Goal: Transaction & Acquisition: Download file/media

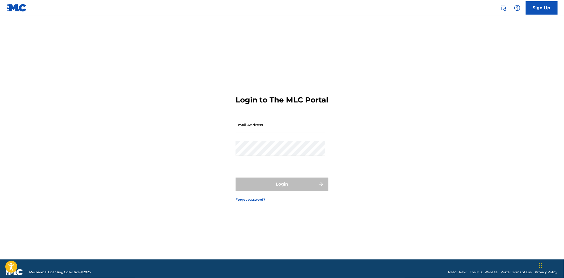
drag, startPoint x: 284, startPoint y: 126, endPoint x: 286, endPoint y: 130, distance: 4.8
click at [284, 126] on input "Email Address" at bounding box center [280, 124] width 90 height 15
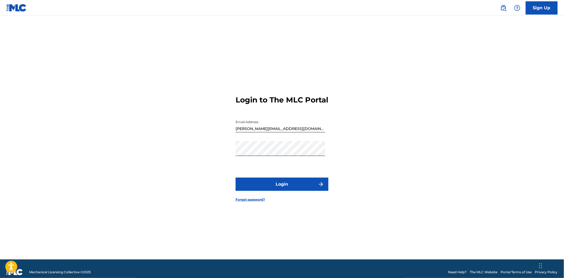
click at [268, 130] on input "[PERSON_NAME][EMAIL_ADDRESS][DOMAIN_NAME]" at bounding box center [280, 124] width 90 height 15
type input "[PERSON_NAME][EMAIL_ADDRESS][DOMAIN_NAME]"
click at [276, 189] on button "Login" at bounding box center [281, 184] width 93 height 13
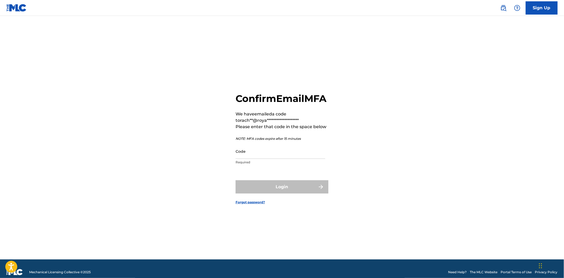
drag, startPoint x: 508, startPoint y: 128, endPoint x: 438, endPoint y: 123, distance: 71.0
click at [508, 128] on main "**********" at bounding box center [282, 138] width 564 height 244
click at [273, 158] on input "Code" at bounding box center [280, 151] width 90 height 15
paste input "117118"
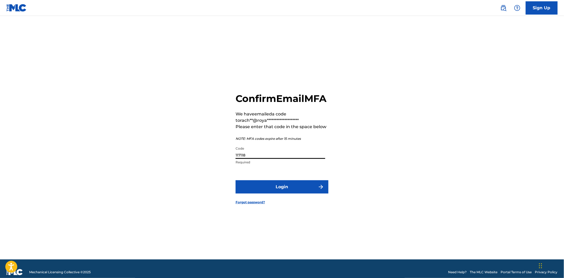
type input "117118"
click at [284, 200] on form "**********" at bounding box center [281, 144] width 93 height 231
click at [287, 194] on button "Login" at bounding box center [281, 187] width 93 height 13
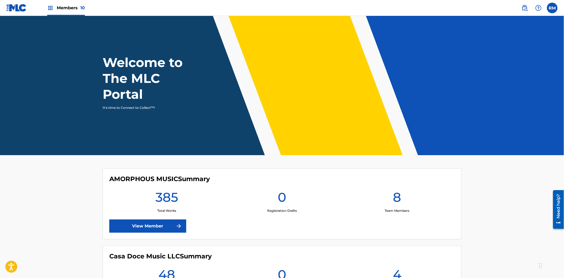
click at [554, 10] on label at bounding box center [552, 8] width 11 height 11
click at [552, 8] on input "RM [PERSON_NAME] [PERSON_NAME][EMAIL_ADDRESS][DOMAIN_NAME] Notification Prefere…" at bounding box center [552, 8] width 0 height 0
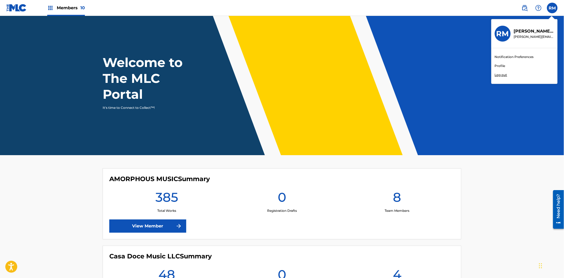
click at [51, 11] on img at bounding box center [50, 8] width 6 height 6
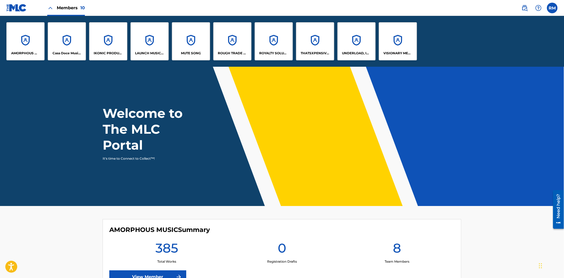
click at [107, 48] on div "IKONIC PRODUCTION HOUSE" at bounding box center [108, 41] width 38 height 38
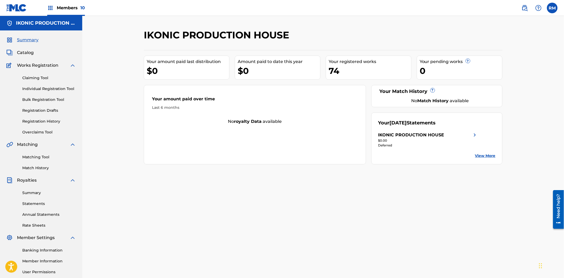
click at [40, 203] on link "Statements" at bounding box center [49, 204] width 54 height 6
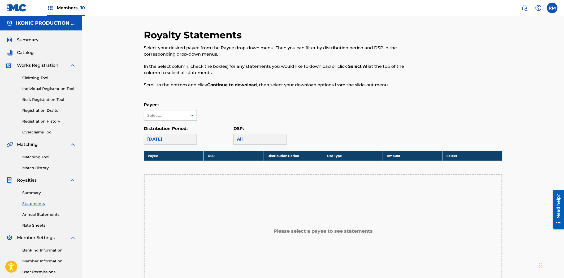
click at [179, 114] on div "Select..." at bounding box center [165, 116] width 36 height 6
click at [163, 136] on div "IKONIC PRODUCTION HOUSE" at bounding box center [170, 134] width 53 height 26
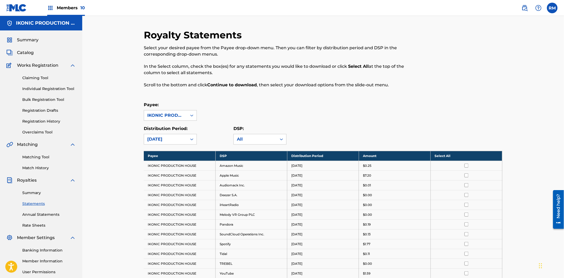
click at [470, 155] on th "Select All" at bounding box center [466, 156] width 72 height 10
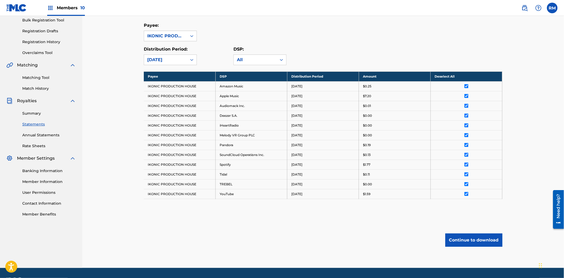
scroll to position [95, 0]
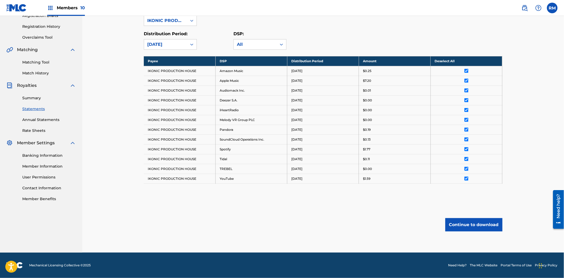
click at [467, 225] on button "Continue to download" at bounding box center [473, 225] width 57 height 13
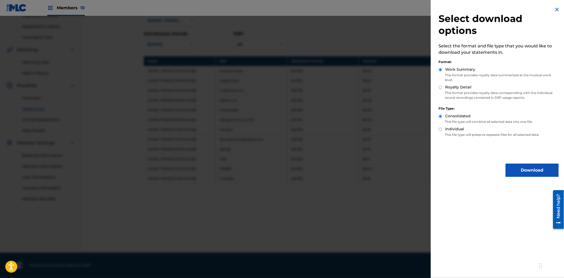
click at [441, 87] on input "Royalty Detail" at bounding box center [440, 87] width 3 height 3
radio input "true"
click at [524, 168] on button "Download" at bounding box center [531, 170] width 53 height 13
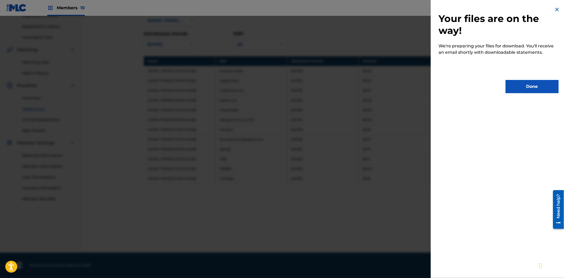
click at [513, 83] on button "Done" at bounding box center [531, 86] width 53 height 13
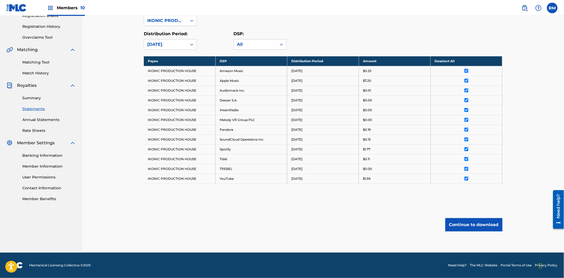
scroll to position [0, 0]
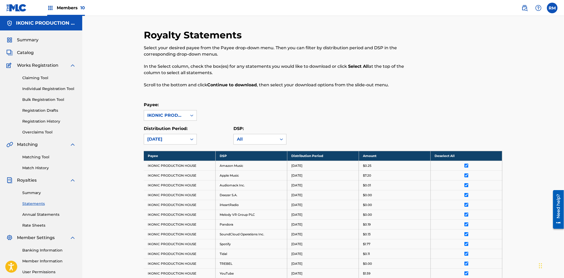
click at [47, 7] on img at bounding box center [50, 8] width 6 height 6
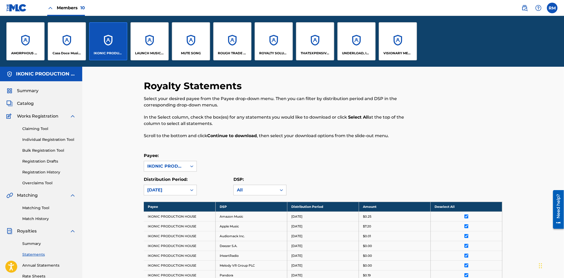
click at [151, 45] on div "LAUNCH MUSICAL PUBLISHING" at bounding box center [149, 41] width 38 height 38
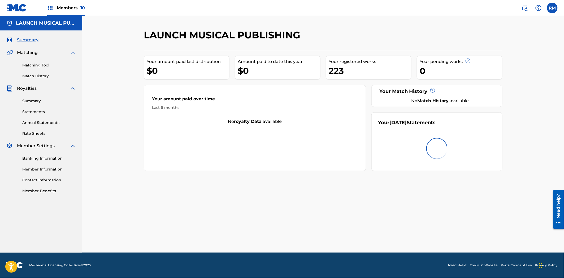
click at [35, 109] on div "Summary Statements Annual Statements Rate Sheets" at bounding box center [40, 114] width 69 height 45
click at [36, 111] on link "Statements" at bounding box center [49, 112] width 54 height 6
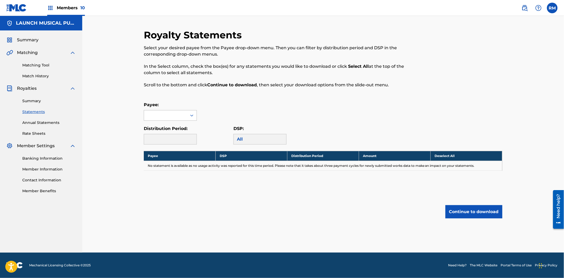
click at [176, 115] on div at bounding box center [165, 116] width 43 height 10
click at [168, 131] on div "LAUNCH MUSICAL PUBLISHING" at bounding box center [170, 131] width 53 height 20
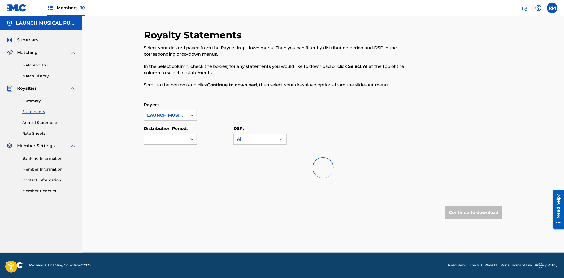
click at [189, 136] on div at bounding box center [192, 140] width 10 height 10
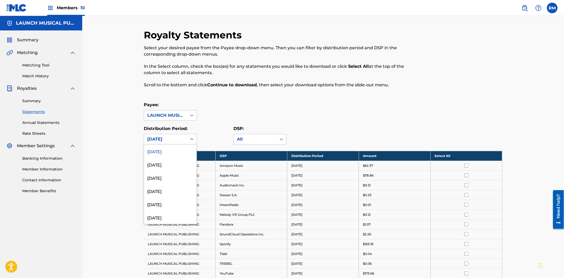
click at [181, 150] on div "[DATE]" at bounding box center [170, 151] width 53 height 13
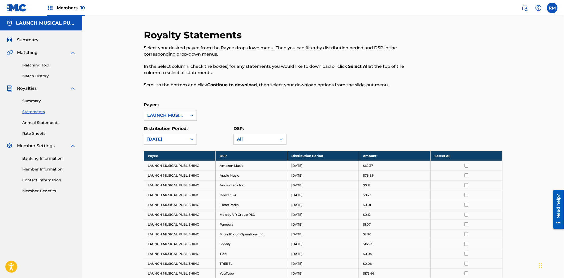
click at [465, 158] on th "Select All" at bounding box center [466, 156] width 72 height 10
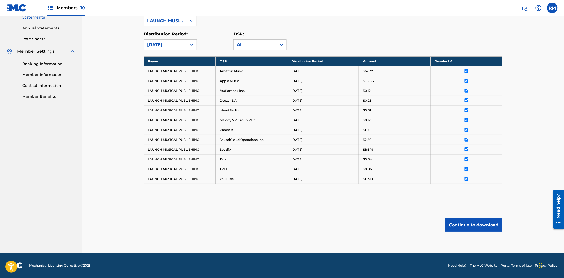
scroll to position [95, 0]
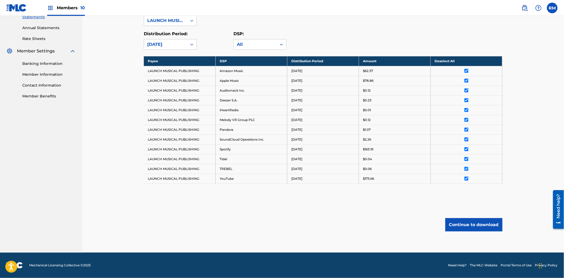
click at [460, 224] on button "Continue to download" at bounding box center [473, 225] width 57 height 13
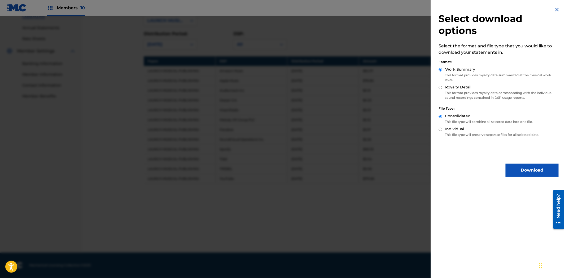
click at [439, 88] on input "Royalty Detail" at bounding box center [440, 87] width 3 height 3
radio input "true"
click at [522, 169] on button "Download" at bounding box center [531, 170] width 53 height 13
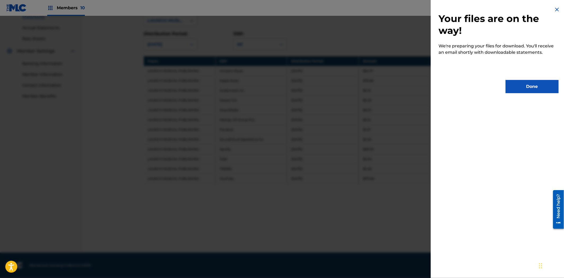
drag, startPoint x: 531, startPoint y: 88, endPoint x: 561, endPoint y: 91, distance: 31.0
click at [549, 91] on button "Done" at bounding box center [531, 86] width 53 height 13
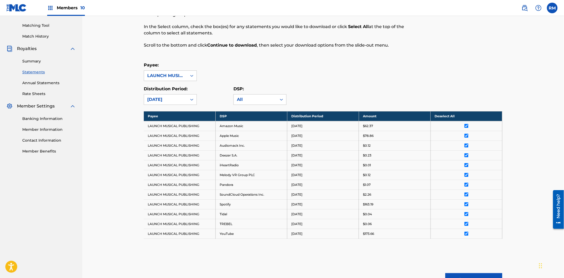
scroll to position [0, 0]
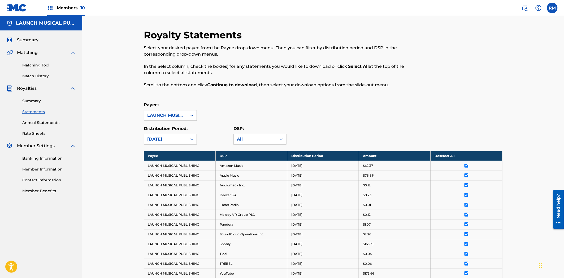
click at [31, 113] on link "Statements" at bounding box center [49, 112] width 54 height 6
click at [49, 4] on div "Members 10" at bounding box center [66, 8] width 38 height 16
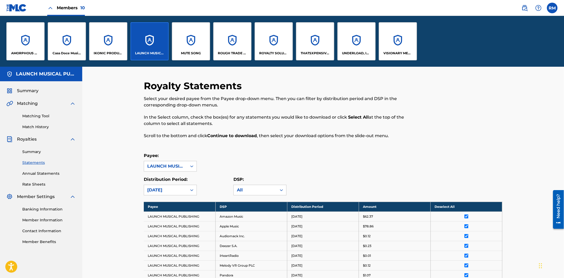
click at [15, 55] on p "AMORPHOUS MUSIC" at bounding box center [25, 53] width 29 height 5
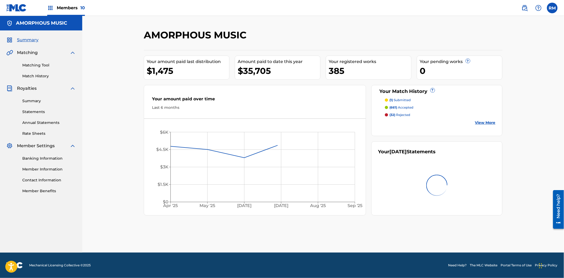
click at [36, 110] on link "Statements" at bounding box center [49, 112] width 54 height 6
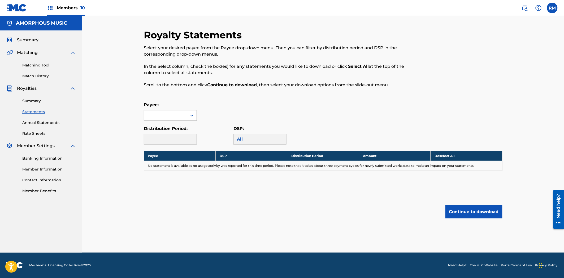
click at [187, 115] on div at bounding box center [192, 116] width 10 height 10
click at [185, 128] on div "AMORPHOUS MUSIC" at bounding box center [170, 127] width 53 height 13
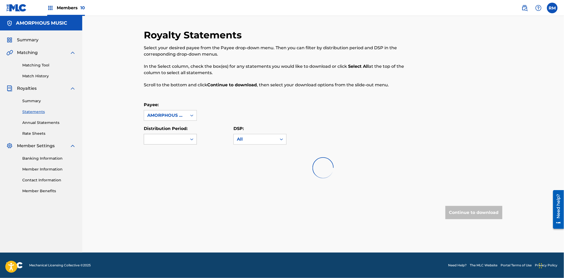
click at [184, 136] on div at bounding box center [165, 139] width 43 height 10
click at [177, 150] on div "[DATE]" at bounding box center [170, 151] width 53 height 13
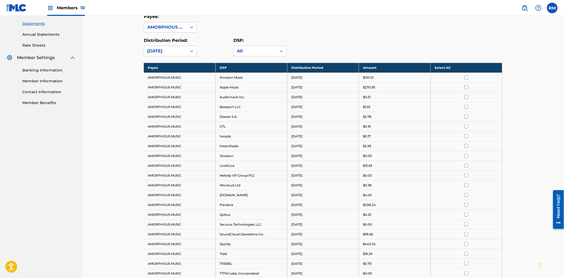
scroll to position [59, 0]
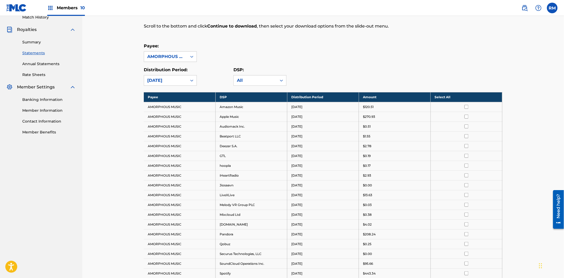
click at [462, 99] on th "Select All" at bounding box center [466, 97] width 72 height 10
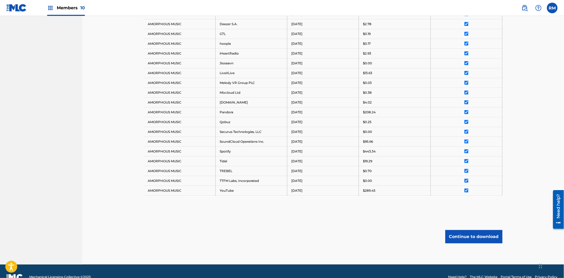
scroll to position [194, 0]
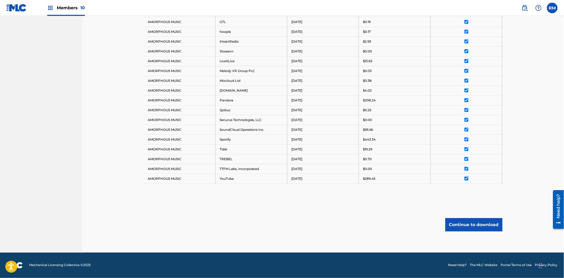
click at [478, 228] on button "Continue to download" at bounding box center [473, 225] width 57 height 13
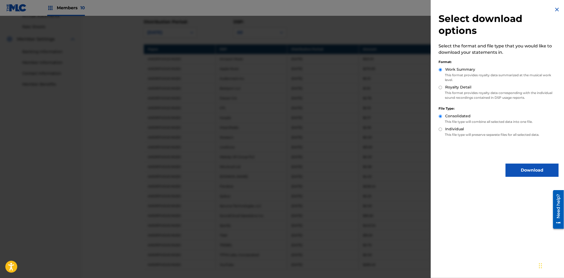
scroll to position [105, 0]
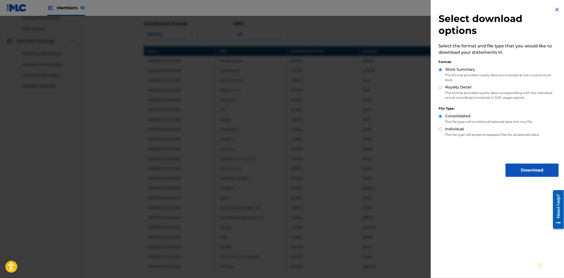
click at [441, 86] on input "Royalty Detail" at bounding box center [440, 87] width 3 height 3
radio input "true"
click at [521, 170] on button "Download" at bounding box center [531, 170] width 53 height 13
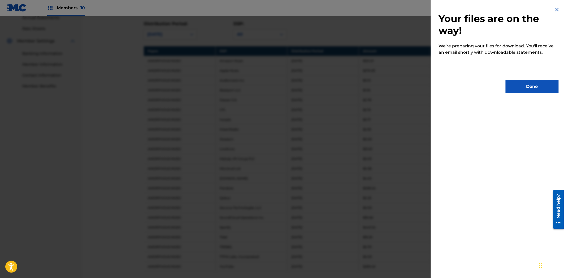
click at [519, 84] on button "Done" at bounding box center [531, 86] width 53 height 13
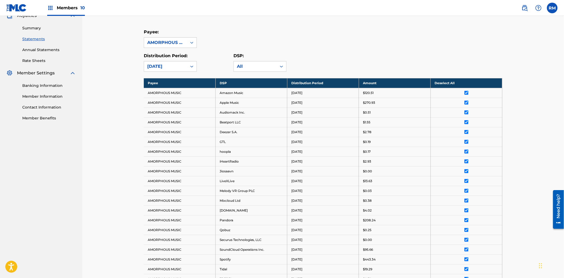
scroll to position [0, 0]
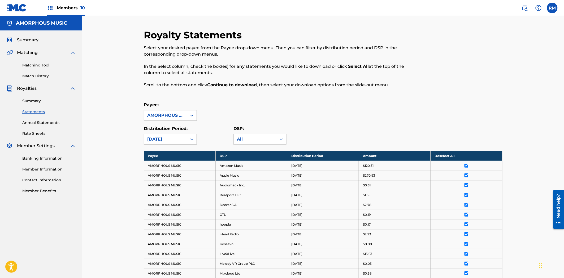
click at [181, 139] on div "[DATE]" at bounding box center [165, 139] width 37 height 6
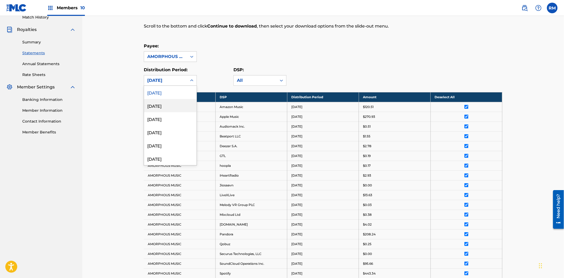
click at [166, 107] on div "[DATE]" at bounding box center [170, 105] width 53 height 13
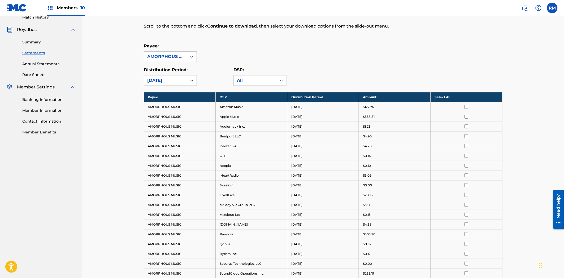
click at [464, 95] on th "Select All" at bounding box center [466, 97] width 72 height 10
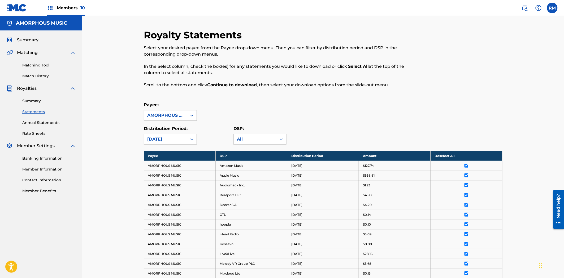
click at [88, 259] on div "Royalty Statements Select your desired payee from the Payee drop-down menu. The…" at bounding box center [323, 231] width 482 height 430
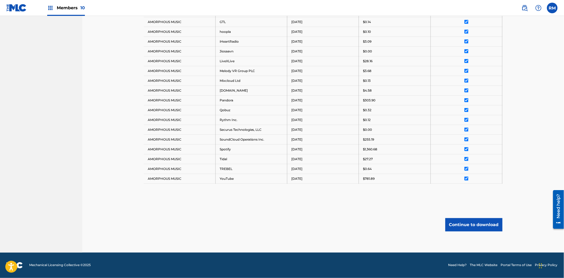
click at [481, 229] on button "Continue to download" at bounding box center [473, 225] width 57 height 13
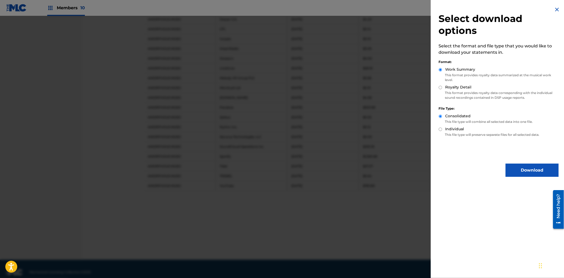
scroll to position [76, 0]
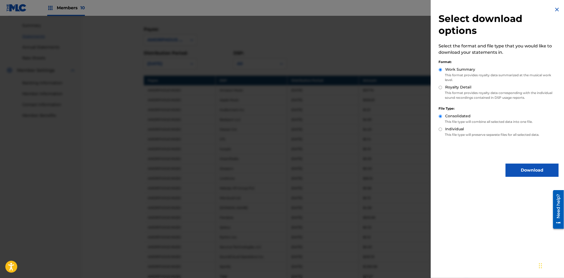
click at [443, 87] on div "Royalty Detail" at bounding box center [499, 88] width 120 height 6
click at [440, 88] on input "Royalty Detail" at bounding box center [440, 87] width 3 height 3
radio input "true"
click at [518, 170] on button "Download" at bounding box center [531, 170] width 53 height 13
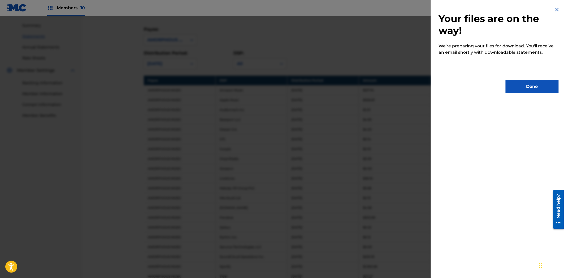
click at [520, 88] on button "Done" at bounding box center [531, 86] width 53 height 13
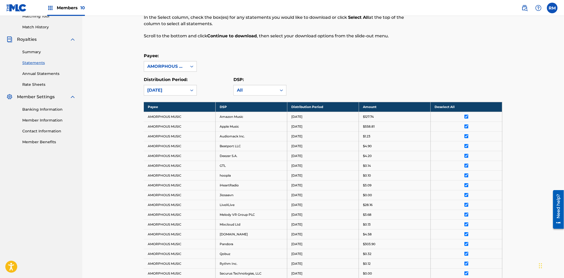
scroll to position [0, 0]
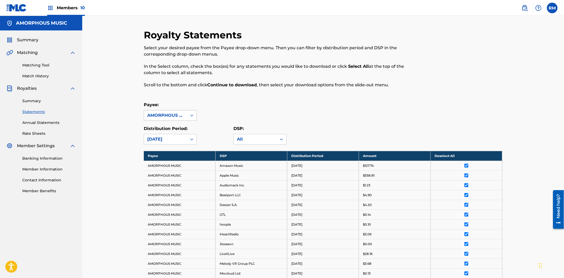
click at [176, 118] on div "AMORPHOUS MUSIC" at bounding box center [165, 115] width 37 height 6
click at [258, 116] on div "Payee: 1 result available. Use Up and Down to choose options, press Enter to se…" at bounding box center [323, 111] width 359 height 19
click at [243, 139] on div "All" at bounding box center [255, 139] width 37 height 6
click at [190, 142] on icon at bounding box center [191, 139] width 5 height 5
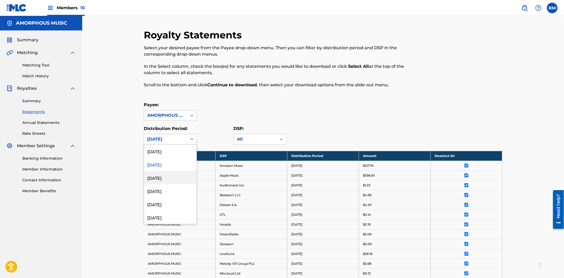
click at [166, 177] on div "[DATE]" at bounding box center [170, 177] width 53 height 13
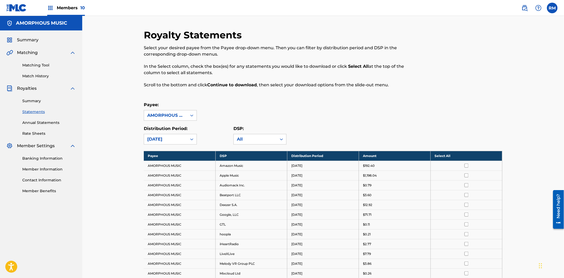
click at [458, 155] on th "Select All" at bounding box center [466, 156] width 72 height 10
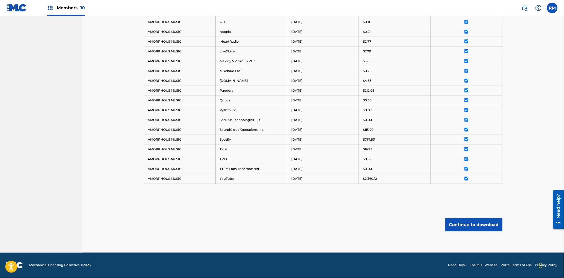
click at [478, 224] on button "Continue to download" at bounding box center [473, 225] width 57 height 13
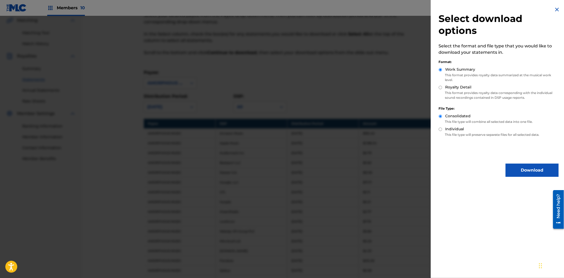
scroll to position [27, 0]
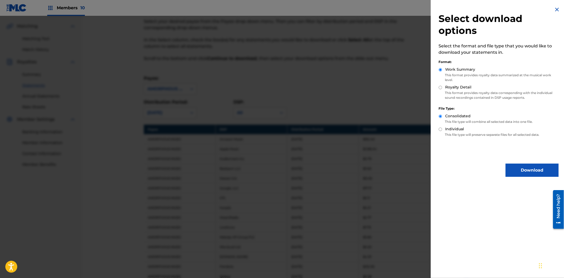
click at [440, 88] on input "Royalty Detail" at bounding box center [440, 87] width 3 height 3
radio input "true"
click at [525, 168] on button "Download" at bounding box center [531, 170] width 53 height 13
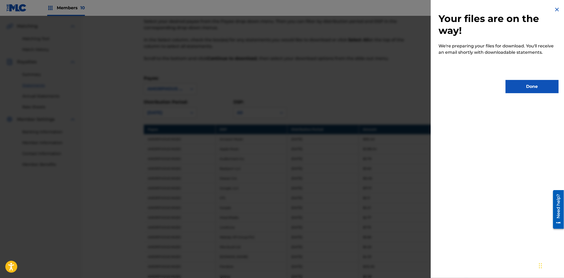
click at [505, 84] on button "Done" at bounding box center [531, 86] width 53 height 13
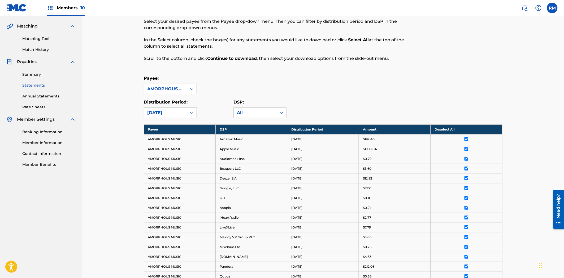
click at [49, 6] on img at bounding box center [50, 8] width 6 height 6
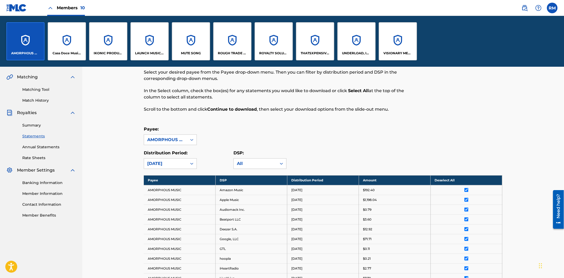
scroll to position [77, 0]
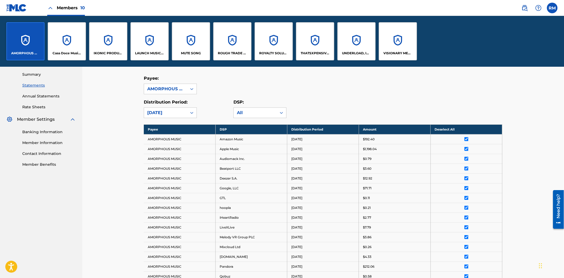
click at [60, 52] on p "Casa Doce Music LLC" at bounding box center [67, 53] width 29 height 5
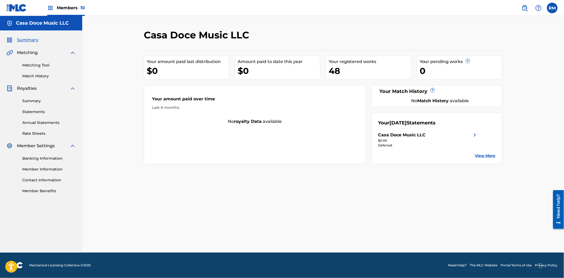
click at [38, 112] on link "Statements" at bounding box center [49, 112] width 54 height 6
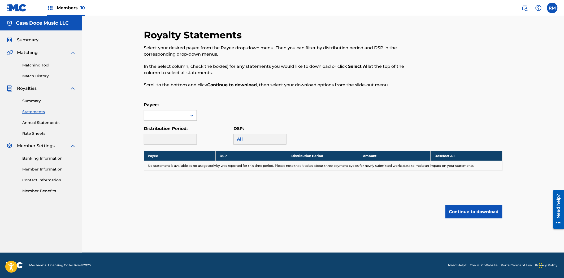
drag, startPoint x: 140, startPoint y: 109, endPoint x: 148, endPoint y: 113, distance: 8.7
click at [144, 113] on div "Royalty Statements Select your desired payee from the Payee drop-down menu. The…" at bounding box center [322, 141] width 371 height 224
click at [149, 113] on div at bounding box center [165, 116] width 43 height 10
click at [167, 129] on div "Casa Doce Music LLC" at bounding box center [170, 127] width 53 height 13
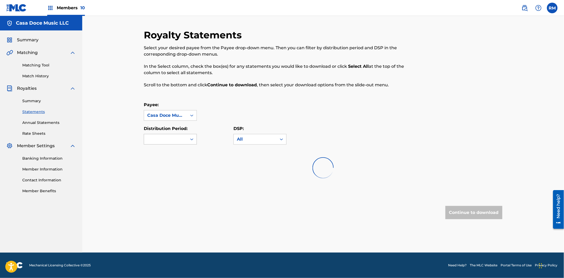
click at [175, 143] on div at bounding box center [165, 139] width 43 height 10
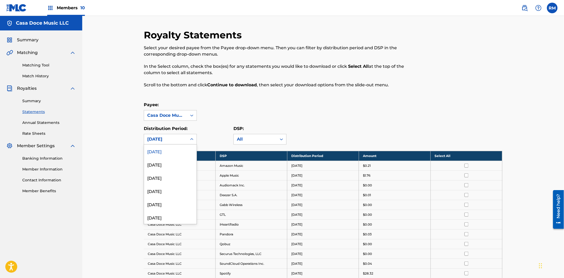
click at [177, 153] on div "[DATE]" at bounding box center [170, 151] width 53 height 13
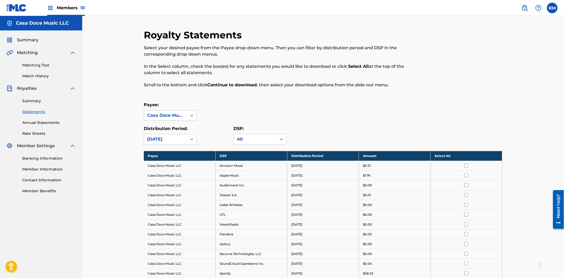
click at [486, 155] on th "Select All" at bounding box center [466, 156] width 72 height 10
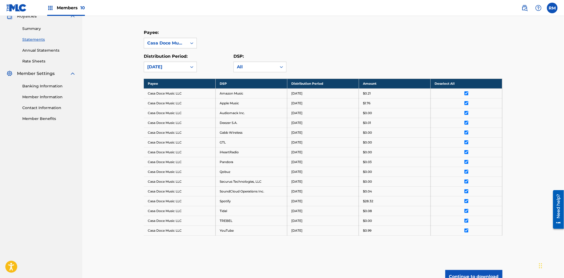
scroll to position [125, 0]
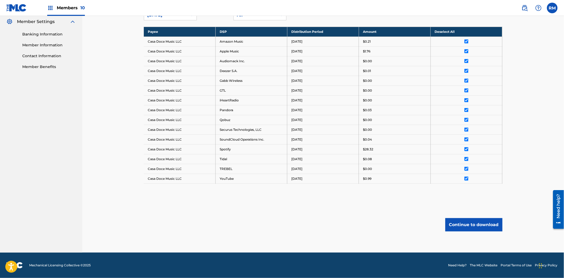
click at [469, 226] on button "Continue to download" at bounding box center [473, 225] width 57 height 13
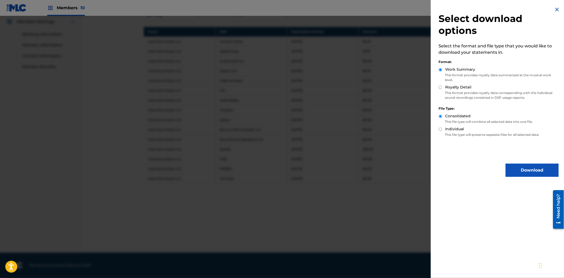
click at [443, 91] on p "This format provides royalty data corresponding with the individual sound recor…" at bounding box center [499, 96] width 120 height 10
click at [451, 91] on p "This format provides royalty data corresponding with the individual sound recor…" at bounding box center [499, 96] width 120 height 10
click at [440, 87] on input "Royalty Detail" at bounding box center [440, 87] width 3 height 3
radio input "true"
click at [520, 165] on button "Download" at bounding box center [531, 170] width 53 height 13
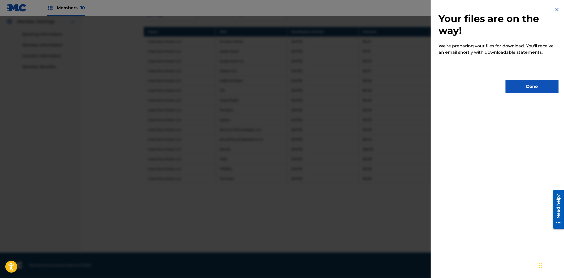
click at [531, 84] on button "Done" at bounding box center [531, 86] width 53 height 13
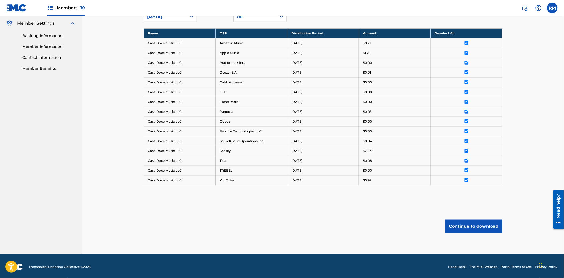
scroll to position [0, 0]
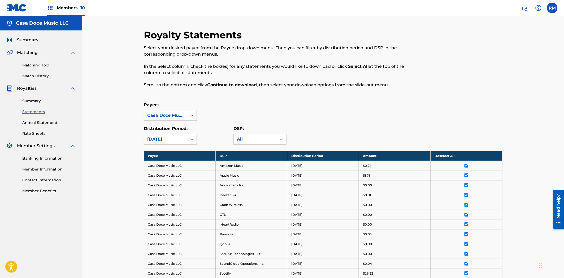
click at [50, 8] on img at bounding box center [50, 8] width 6 height 6
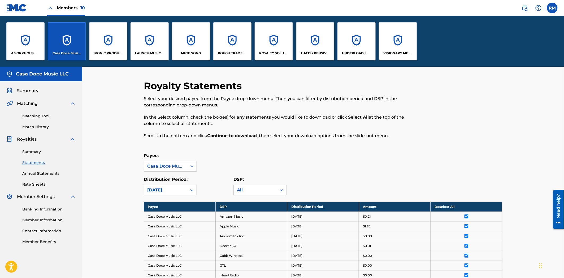
click at [108, 48] on div "IKONIC PRODUCTION HOUSE" at bounding box center [108, 41] width 38 height 38
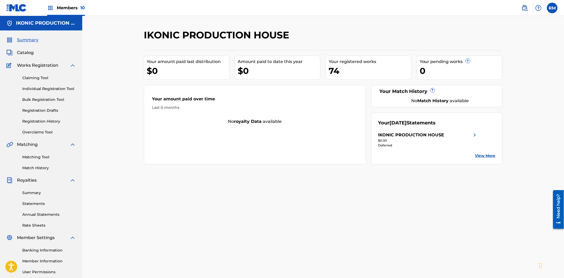
click at [30, 192] on link "Summary" at bounding box center [49, 193] width 54 height 6
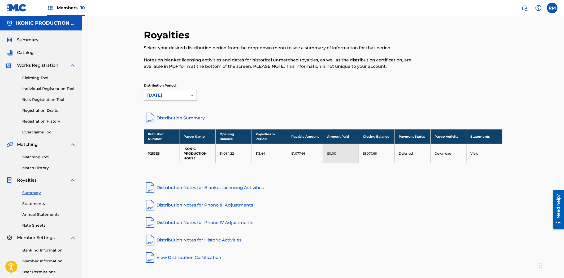
click at [44, 206] on link "Statements" at bounding box center [49, 204] width 54 height 6
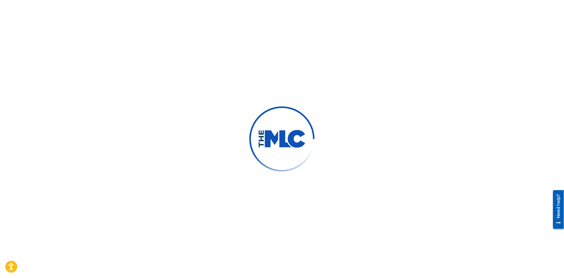
scroll to position [50, 0]
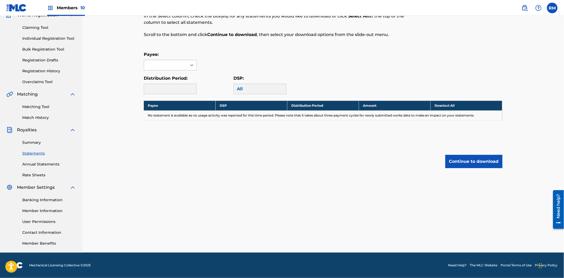
click at [168, 60] on div at bounding box center [165, 65] width 43 height 10
click at [160, 68] on div at bounding box center [165, 65] width 43 height 10
click at [161, 70] on div "1 result available. Use Up and Down to choose options, press Enter to select th…" at bounding box center [170, 65] width 53 height 11
click at [160, 88] on div "IKONIC PRODUCTION HOUSE" at bounding box center [170, 84] width 53 height 26
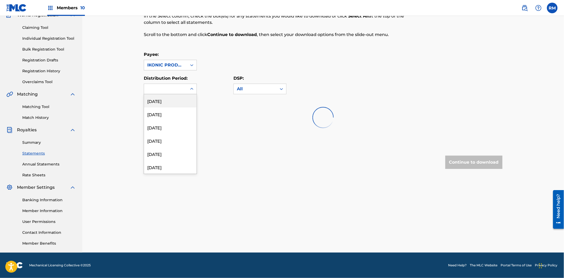
click at [173, 85] on div at bounding box center [165, 89] width 43 height 10
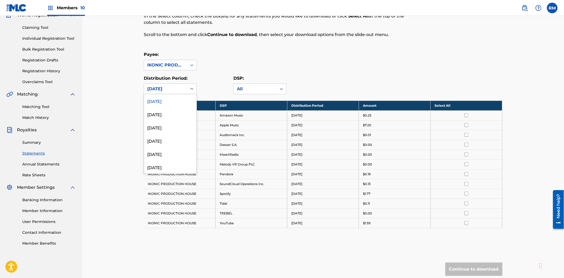
click at [171, 102] on div "[DATE]" at bounding box center [170, 100] width 53 height 13
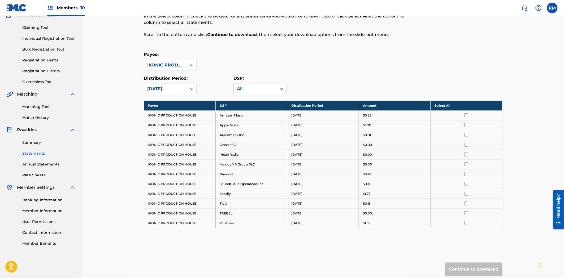
click at [467, 107] on th "Select All" at bounding box center [466, 106] width 72 height 10
click at [484, 269] on button "Continue to download" at bounding box center [473, 269] width 57 height 13
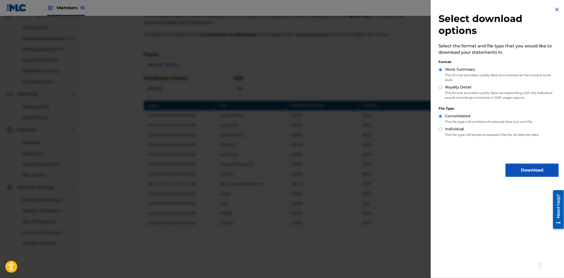
click at [443, 88] on div "Royalty Detail" at bounding box center [499, 88] width 120 height 6
click at [440, 88] on input "Royalty Detail" at bounding box center [440, 87] width 3 height 3
radio input "true"
click at [526, 172] on button "Download" at bounding box center [531, 170] width 53 height 13
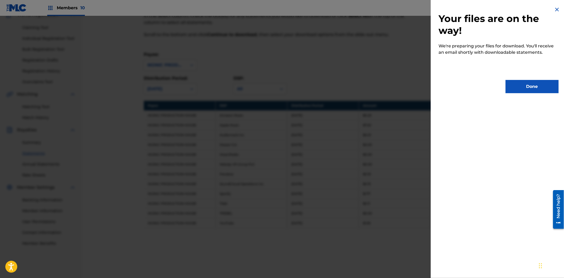
click at [530, 90] on button "Done" at bounding box center [531, 86] width 53 height 13
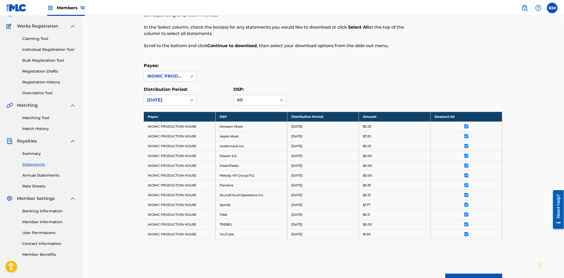
scroll to position [0, 0]
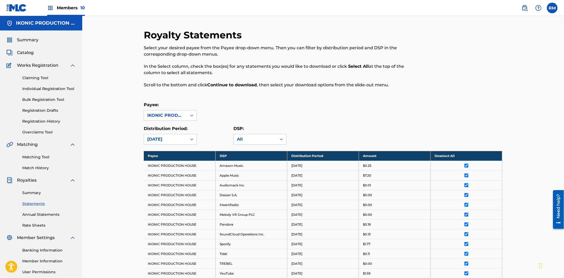
drag, startPoint x: 34, startPoint y: 193, endPoint x: 144, endPoint y: 173, distance: 111.7
click at [34, 193] on link "Summary" at bounding box center [49, 193] width 54 height 6
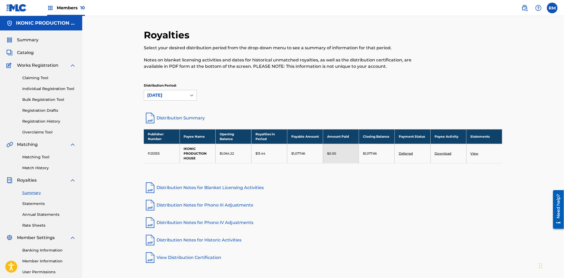
click at [154, 154] on td "P253E5" at bounding box center [162, 153] width 36 height 19
copy td "P253E5"
click at [106, 41] on div "Royalties Select your desired distribution period from the drop-down menu to se…" at bounding box center [323, 159] width 482 height 287
click at [51, 9] on img at bounding box center [50, 8] width 6 height 6
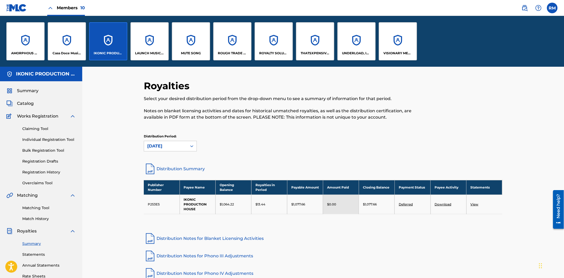
click at [148, 49] on div "LAUNCH MUSICAL PUBLISHING" at bounding box center [149, 41] width 38 height 38
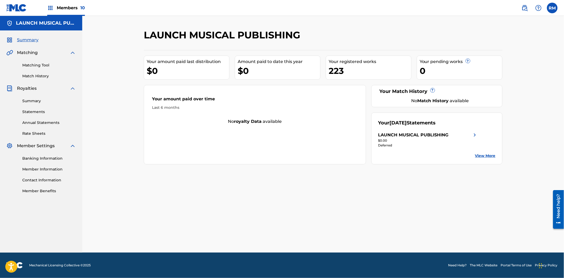
click at [34, 99] on link "Summary" at bounding box center [49, 101] width 54 height 6
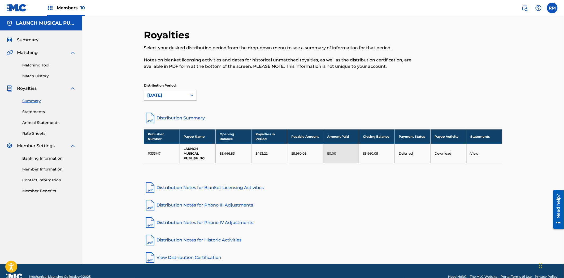
click at [154, 152] on td "P333M7" at bounding box center [162, 153] width 36 height 19
copy td "P333M7"
click at [494, 71] on div at bounding box center [461, 52] width 82 height 47
click at [250, 93] on div "Distribution Period: [DATE]" at bounding box center [323, 92] width 359 height 18
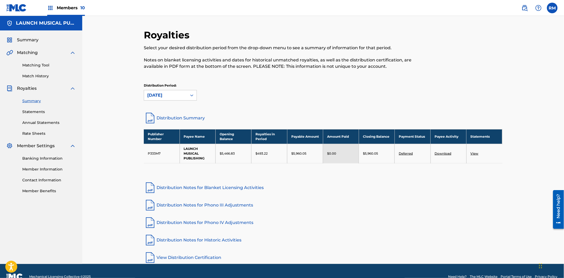
click at [36, 111] on link "Statements" at bounding box center [49, 112] width 54 height 6
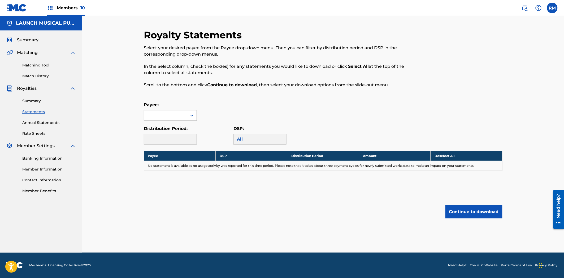
click at [182, 115] on div at bounding box center [165, 116] width 43 height 10
click at [180, 130] on div "LAUNCH MUSICAL PUBLISHING" at bounding box center [170, 131] width 53 height 20
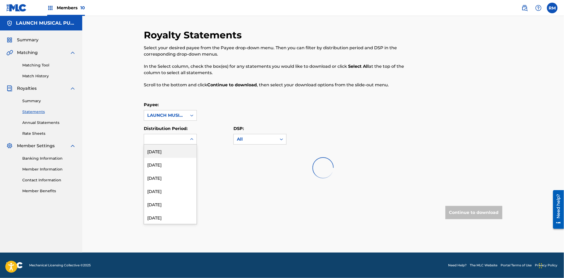
click at [180, 139] on div at bounding box center [165, 139] width 43 height 10
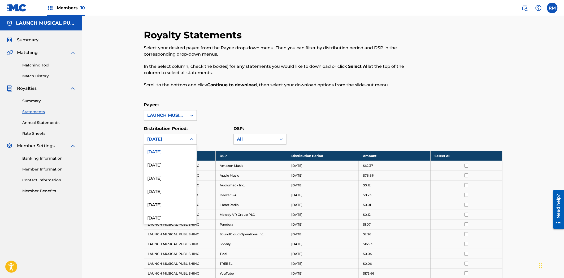
click at [173, 155] on div "[DATE]" at bounding box center [170, 151] width 53 height 13
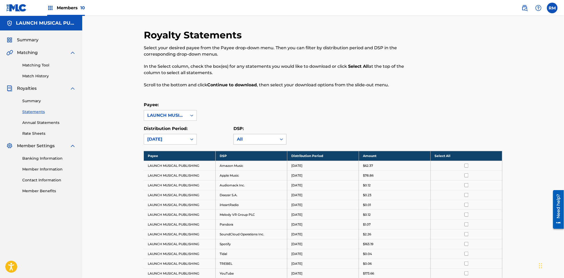
click at [273, 137] on div "All" at bounding box center [255, 139] width 37 height 6
click at [248, 152] on div "All" at bounding box center [260, 151] width 53 height 13
click at [470, 157] on th "Select All" at bounding box center [466, 156] width 72 height 10
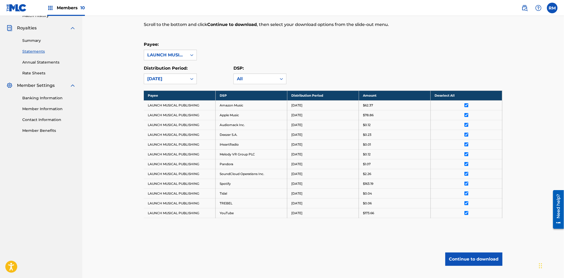
scroll to position [95, 0]
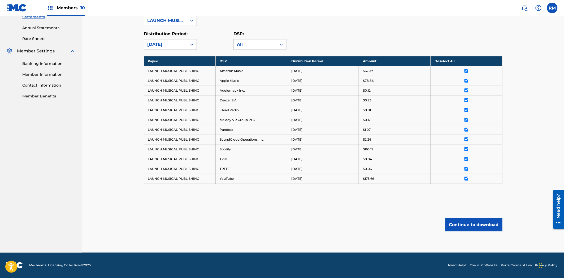
click at [489, 228] on button "Continue to download" at bounding box center [473, 225] width 57 height 13
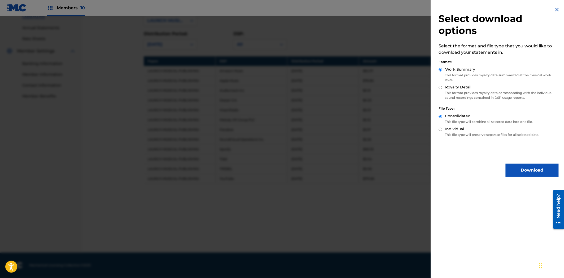
click at [441, 85] on div "Royalty Detail" at bounding box center [499, 88] width 120 height 6
click at [444, 91] on p "This format provides royalty data corresponding with the individual sound recor…" at bounding box center [499, 96] width 120 height 10
click at [441, 88] on input "Royalty Detail" at bounding box center [440, 87] width 3 height 3
radio input "true"
click at [534, 170] on button "Download" at bounding box center [531, 170] width 53 height 13
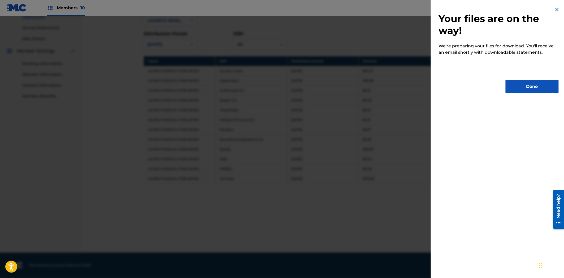
click at [501, 85] on div "Done" at bounding box center [499, 86] width 120 height 13
click at [514, 86] on button "Done" at bounding box center [531, 86] width 53 height 13
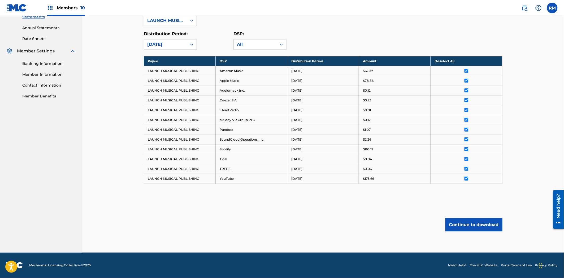
scroll to position [0, 0]
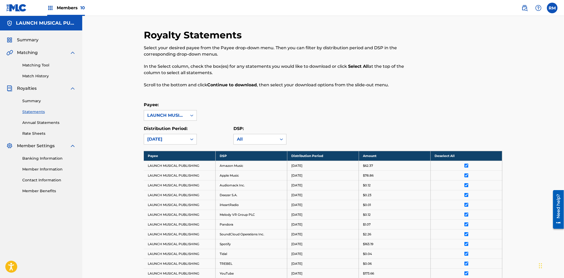
click at [48, 7] on img at bounding box center [50, 8] width 6 height 6
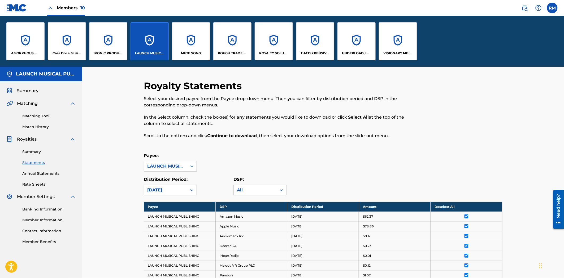
click at [278, 46] on div "ROYALTY SOLUTIONS CORP" at bounding box center [274, 41] width 38 height 38
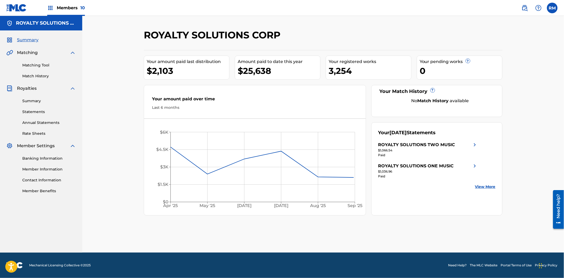
click at [37, 98] on link "Summary" at bounding box center [49, 101] width 54 height 6
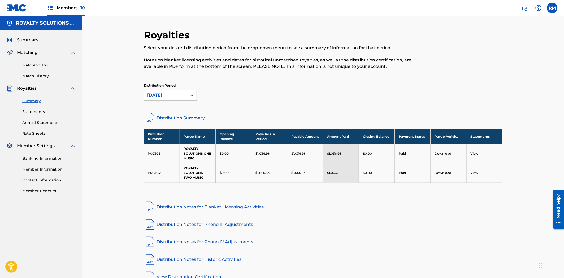
click at [153, 151] on td "P003GS" at bounding box center [162, 153] width 36 height 19
copy td "P003GS"
click at [153, 171] on td "P003GV" at bounding box center [162, 172] width 36 height 19
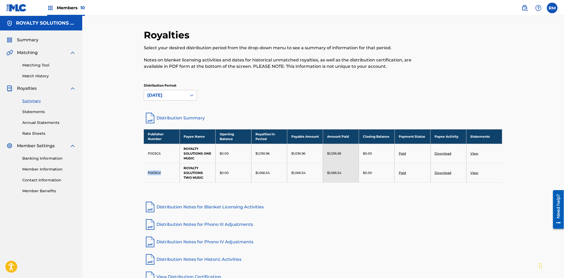
copy td "P003GV"
click at [45, 111] on link "Statements" at bounding box center [49, 112] width 54 height 6
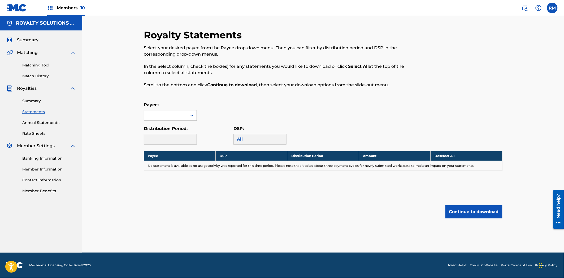
click at [159, 115] on div at bounding box center [165, 116] width 43 height 10
click at [165, 131] on div "ROYALTY SOLUTIONS ONE MUSIC" at bounding box center [170, 131] width 53 height 20
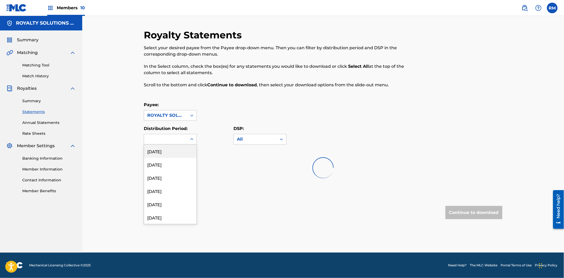
click at [172, 144] on div at bounding box center [165, 139] width 43 height 10
click at [170, 155] on div at bounding box center [323, 168] width 359 height 34
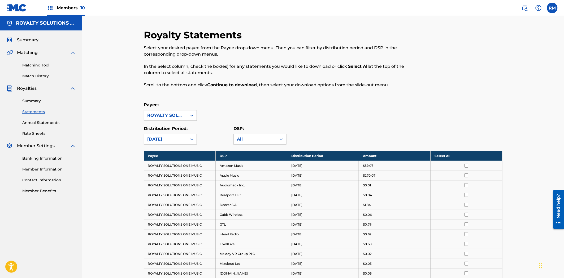
click at [465, 156] on th "Select All" at bounding box center [466, 156] width 72 height 10
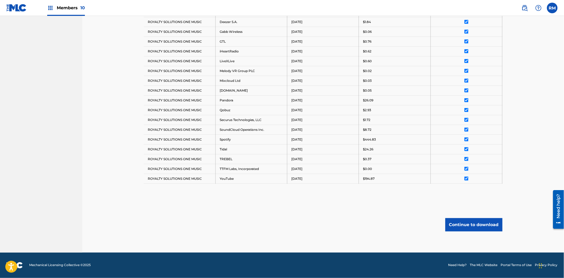
click at [468, 221] on button "Continue to download" at bounding box center [473, 225] width 57 height 13
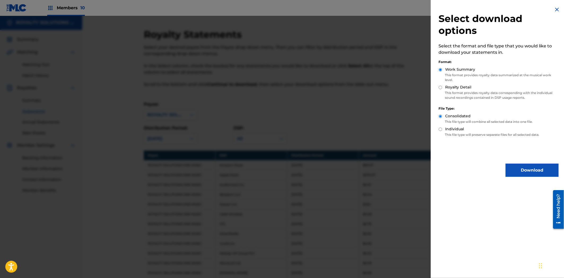
scroll to position [0, 0]
click at [441, 86] on input "Royalty Detail" at bounding box center [440, 87] width 3 height 3
radio input "true"
click at [522, 170] on button "Download" at bounding box center [531, 170] width 53 height 13
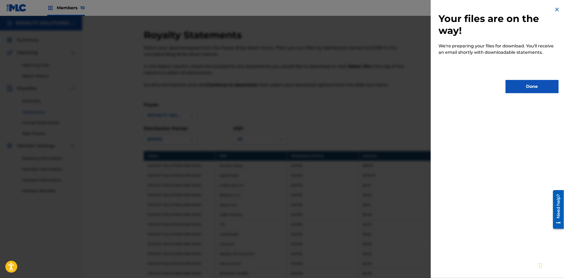
click at [534, 89] on button "Done" at bounding box center [531, 86] width 53 height 13
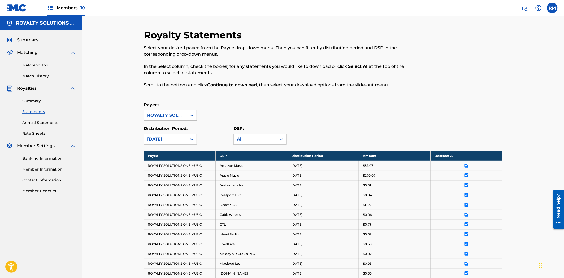
click at [166, 116] on div "ROYALTY SOLUTIONS ONE MUSIC" at bounding box center [165, 115] width 37 height 6
click at [164, 159] on div "ROYALTY SOLUTIONS TWO MUSIC" at bounding box center [170, 151] width 53 height 20
click at [477, 152] on th "Select All" at bounding box center [466, 156] width 72 height 10
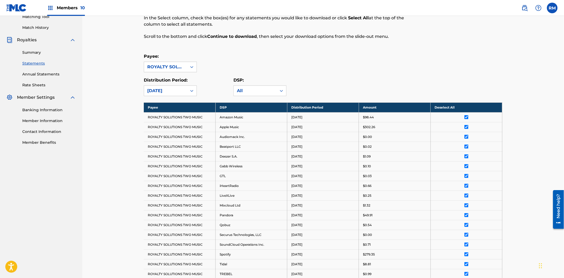
scroll to position [164, 0]
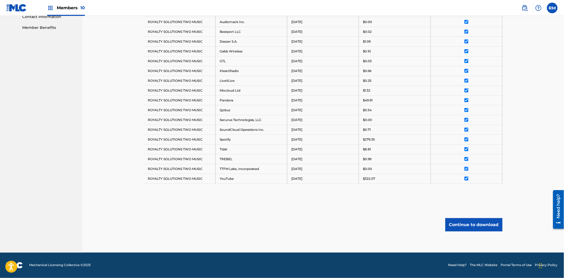
click at [474, 223] on button "Continue to download" at bounding box center [473, 225] width 57 height 13
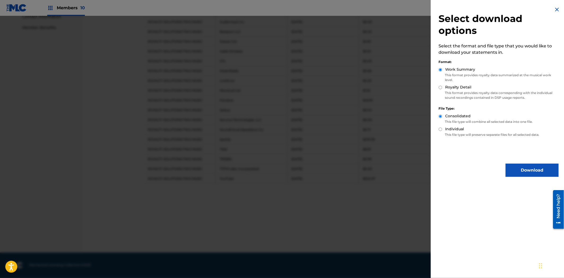
click at [447, 89] on label "Royalty Detail" at bounding box center [458, 88] width 26 height 6
click at [442, 89] on input "Royalty Detail" at bounding box center [440, 87] width 3 height 3
radio input "true"
click at [514, 167] on button "Download" at bounding box center [531, 170] width 53 height 13
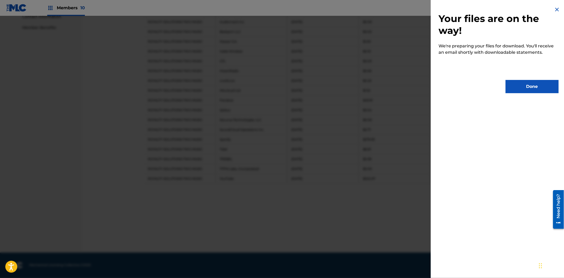
click at [520, 86] on button "Done" at bounding box center [531, 86] width 53 height 13
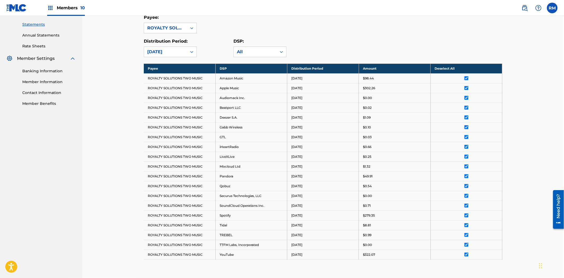
scroll to position [0, 0]
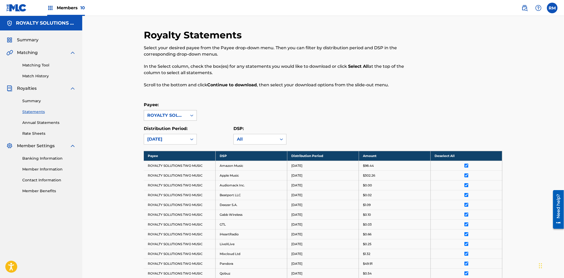
click at [192, 114] on icon at bounding box center [191, 115] width 5 height 5
click at [252, 100] on div "Royalty Statements Select your desired payee from the Payee drop-down menu. The…" at bounding box center [323, 222] width 359 height 387
click at [50, 4] on div "Members 10" at bounding box center [66, 8] width 38 height 16
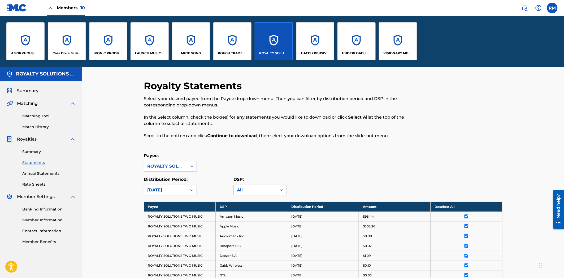
click at [316, 44] on div "THATSXPENSIVE PUBLISHING LLC" at bounding box center [315, 41] width 38 height 38
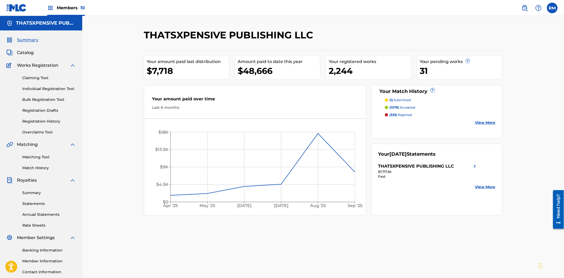
click at [35, 194] on link "Summary" at bounding box center [49, 193] width 54 height 6
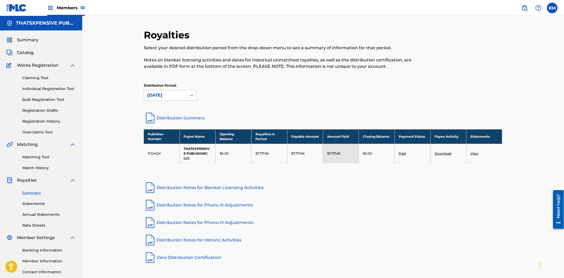
click at [153, 155] on td "P224QV" at bounding box center [162, 153] width 36 height 19
copy td "P224QV"
click at [36, 202] on link "Statements" at bounding box center [49, 204] width 54 height 6
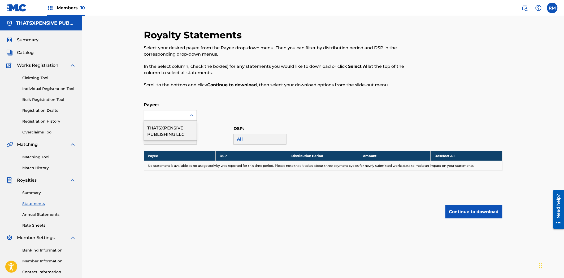
click at [183, 113] on div at bounding box center [165, 116] width 43 height 10
click at [174, 127] on div "THATSXPENSIVE PUBLISHING LLC" at bounding box center [170, 131] width 53 height 20
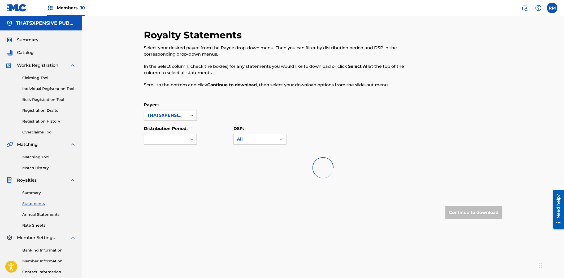
click at [180, 138] on div at bounding box center [165, 139] width 43 height 10
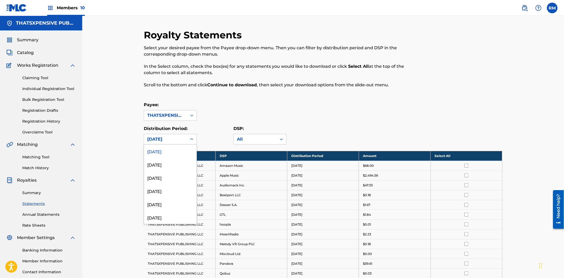
click at [171, 153] on div "[DATE]" at bounding box center [170, 151] width 53 height 13
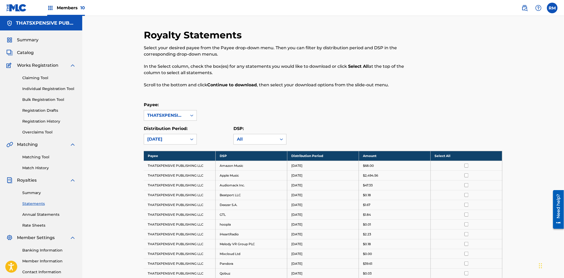
click at [476, 157] on th "Select All" at bounding box center [466, 156] width 72 height 10
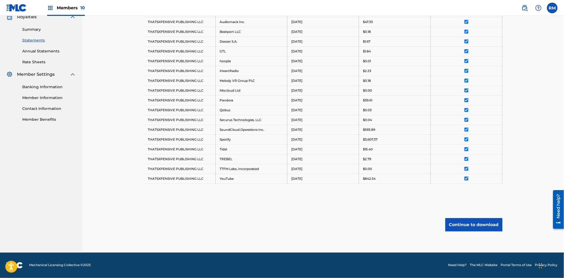
click at [478, 228] on button "Continue to download" at bounding box center [473, 225] width 57 height 13
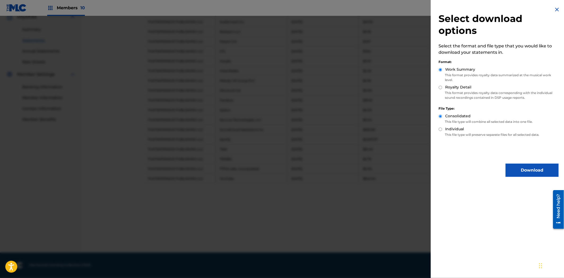
click at [448, 91] on p "This format provides royalty data corresponding with the individual sound recor…" at bounding box center [499, 96] width 120 height 10
click at [440, 87] on input "Royalty Detail" at bounding box center [440, 87] width 3 height 3
radio input "true"
click at [526, 167] on button "Download" at bounding box center [531, 170] width 53 height 13
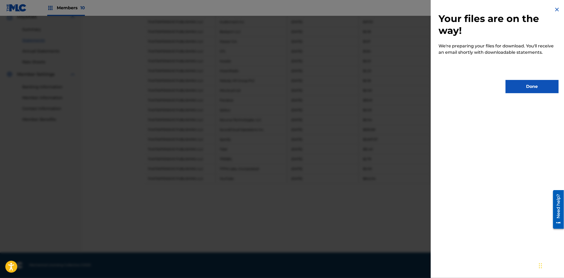
click at [534, 80] on div "Your files are on the way! We're preparing your files for download. You'll rece…" at bounding box center [499, 50] width 136 height 100
click at [519, 86] on button "Done" at bounding box center [531, 86] width 53 height 13
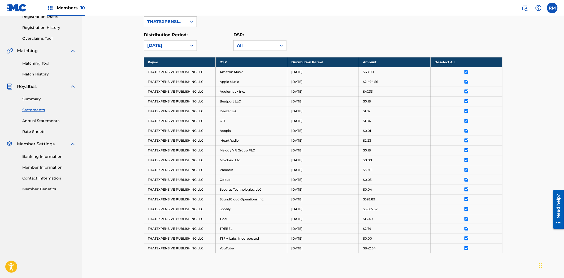
scroll to position [0, 0]
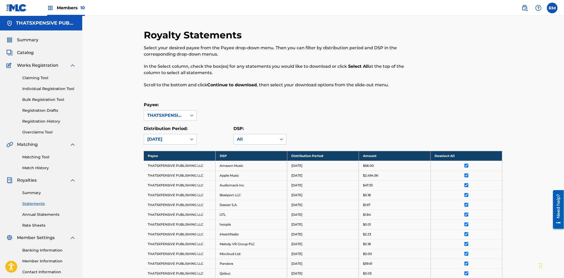
click at [51, 11] on img at bounding box center [50, 8] width 6 height 6
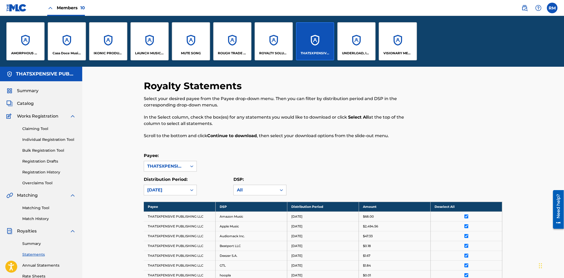
click at [362, 34] on div "UNDERLOAD, INC." at bounding box center [356, 41] width 38 height 38
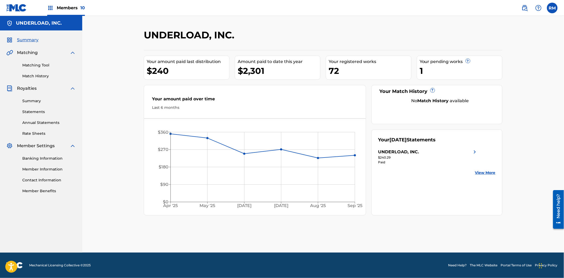
click at [44, 103] on link "Summary" at bounding box center [49, 101] width 54 height 6
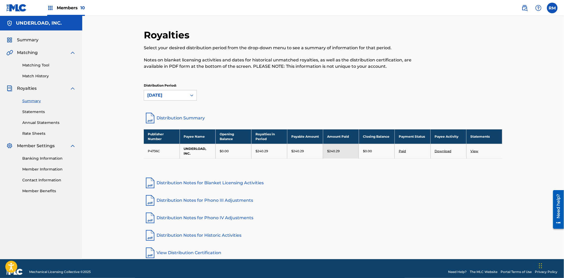
click at [153, 154] on td "P4736C" at bounding box center [162, 151] width 36 height 15
click at [155, 148] on td "P4736C" at bounding box center [162, 151] width 36 height 15
copy td "P4736C"
click at [49, 5] on img at bounding box center [50, 8] width 6 height 6
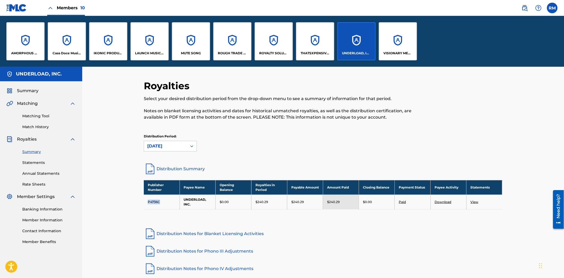
click at [49, 5] on img at bounding box center [50, 8] width 6 height 6
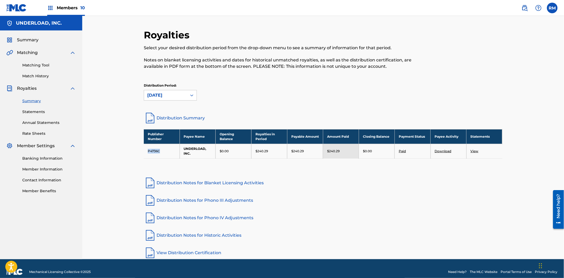
click at [28, 111] on link "Statements" at bounding box center [49, 112] width 54 height 6
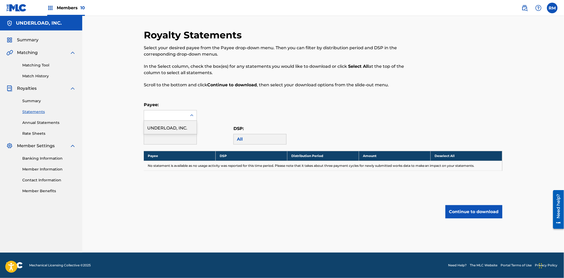
click at [163, 110] on div at bounding box center [170, 115] width 53 height 11
click at [170, 128] on div "UNDERLOAD, INC." at bounding box center [170, 127] width 53 height 13
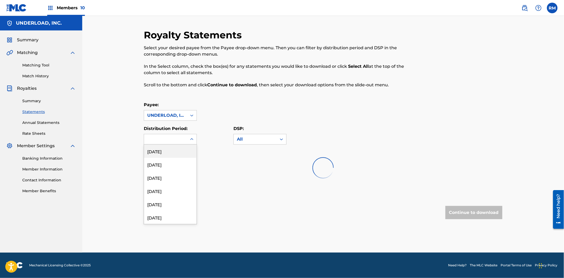
click at [169, 139] on div at bounding box center [165, 139] width 43 height 10
drag, startPoint x: 173, startPoint y: 153, endPoint x: 231, endPoint y: 151, distance: 58.4
click at [173, 153] on div at bounding box center [323, 168] width 359 height 34
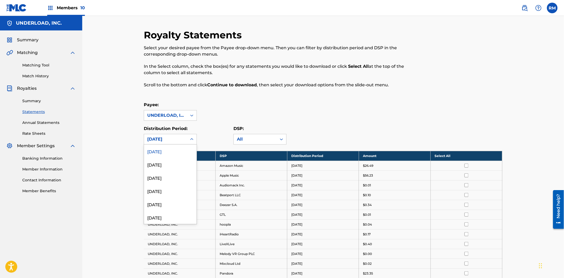
click at [175, 142] on div "[DATE]" at bounding box center [165, 139] width 37 height 6
click at [185, 151] on div "[DATE]" at bounding box center [170, 151] width 53 height 13
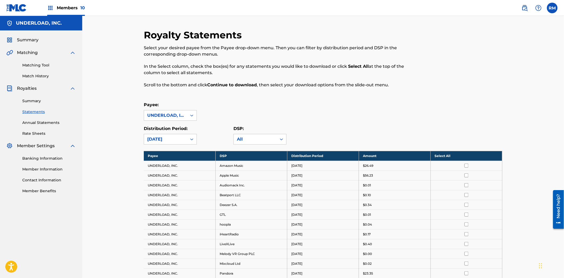
click at [459, 156] on th "Select All" at bounding box center [466, 156] width 72 height 10
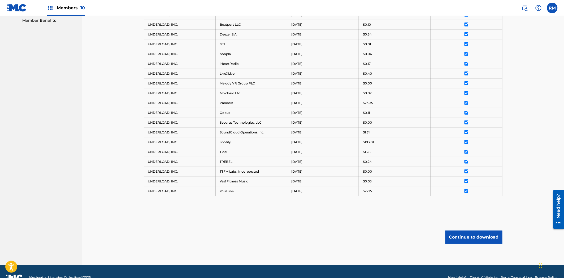
scroll to position [184, 0]
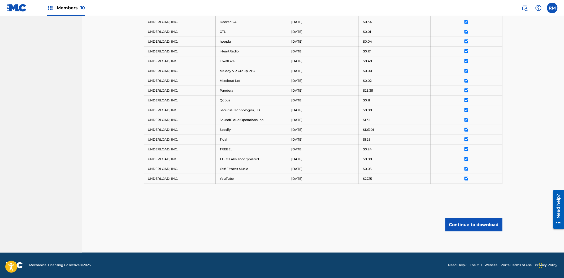
click at [473, 227] on button "Continue to download" at bounding box center [473, 225] width 57 height 13
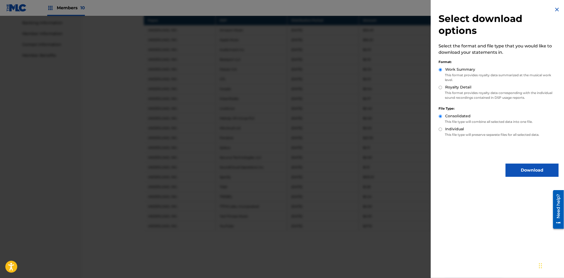
scroll to position [0, 0]
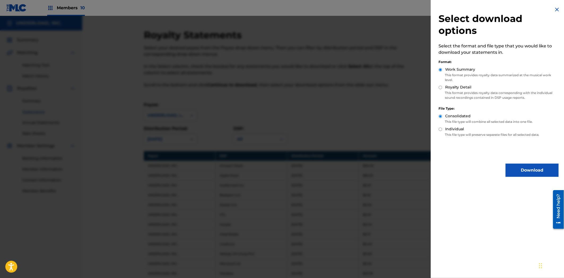
click at [440, 89] on input "Royalty Detail" at bounding box center [440, 87] width 3 height 3
radio input "true"
click at [514, 170] on button "Download" at bounding box center [531, 170] width 53 height 13
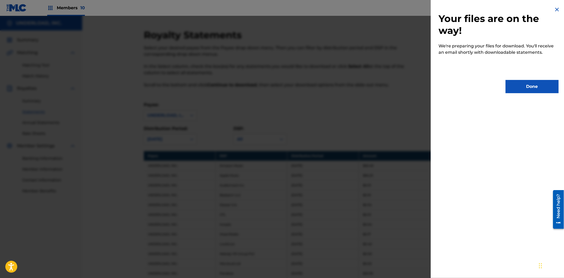
drag, startPoint x: 525, startPoint y: 82, endPoint x: 505, endPoint y: 115, distance: 38.1
click at [524, 86] on button "Done" at bounding box center [531, 86] width 53 height 13
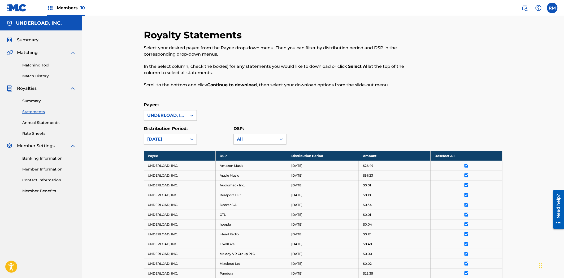
click at [54, 7] on div "Members 10" at bounding box center [66, 8] width 38 height 16
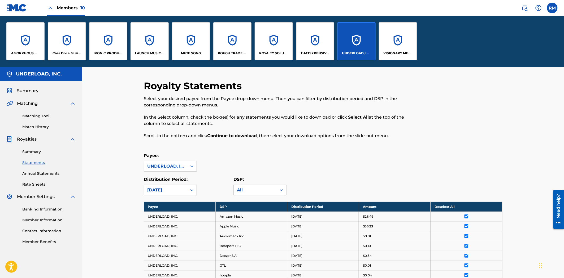
click at [394, 38] on div "VISIONARY MEDIA PUBLISHING" at bounding box center [398, 41] width 38 height 38
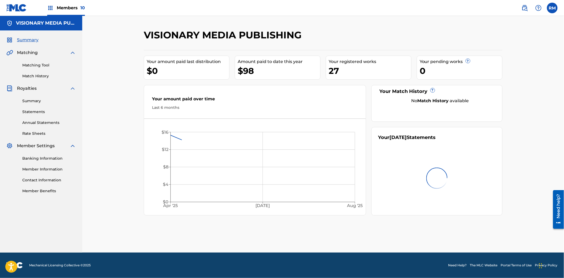
click at [34, 102] on link "Summary" at bounding box center [49, 101] width 54 height 6
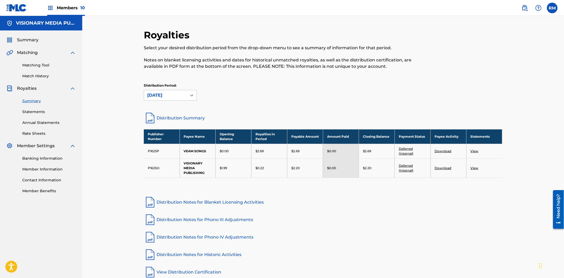
click at [150, 150] on td "P162SP" at bounding box center [162, 151] width 36 height 15
copy td "P162SP"
click at [154, 168] on td "P162SO" at bounding box center [162, 168] width 36 height 19
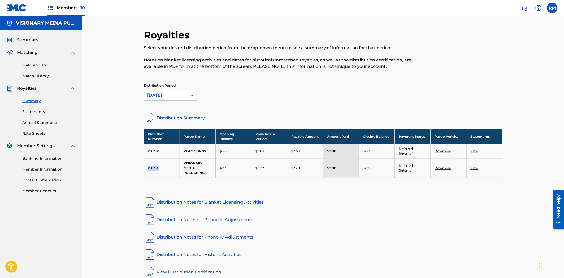
copy td "P162SO"
click at [31, 112] on link "Statements" at bounding box center [49, 112] width 54 height 6
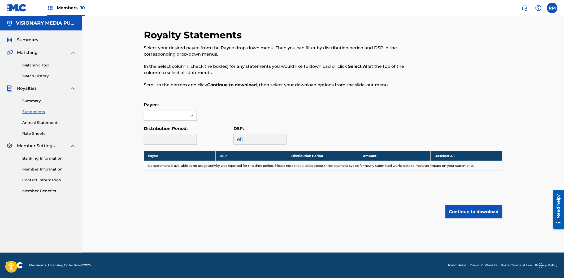
drag, startPoint x: 169, startPoint y: 112, endPoint x: 166, endPoint y: 118, distance: 6.8
click at [169, 112] on div at bounding box center [165, 116] width 43 height 10
click at [161, 127] on div "VEAM SONGS" at bounding box center [170, 127] width 53 height 13
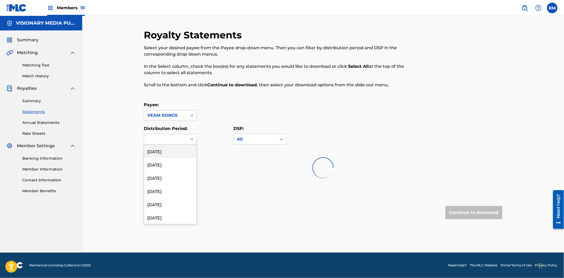
click at [182, 141] on div at bounding box center [165, 139] width 43 height 10
click at [176, 149] on div "[DATE]" at bounding box center [170, 151] width 53 height 13
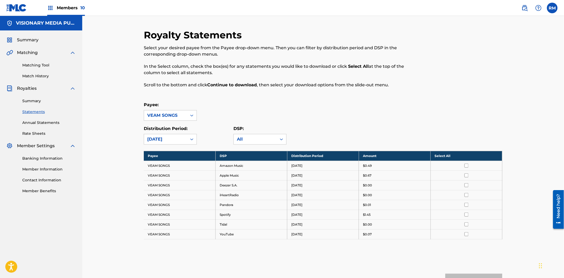
drag, startPoint x: 476, startPoint y: 153, endPoint x: 479, endPoint y: 158, distance: 6.2
click at [476, 152] on th "Select All" at bounding box center [466, 156] width 72 height 10
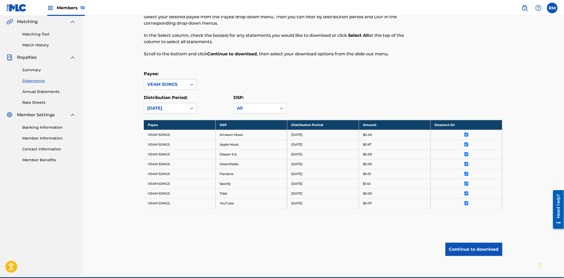
scroll to position [56, 0]
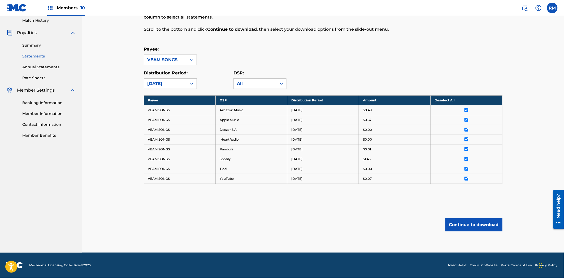
click at [482, 223] on button "Continue to download" at bounding box center [473, 225] width 57 height 13
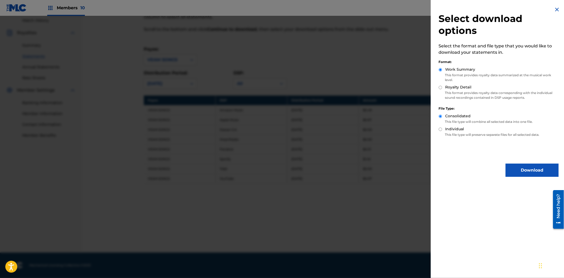
click at [441, 86] on input "Royalty Detail" at bounding box center [440, 87] width 3 height 3
radio input "true"
click at [523, 172] on button "Download" at bounding box center [531, 170] width 53 height 13
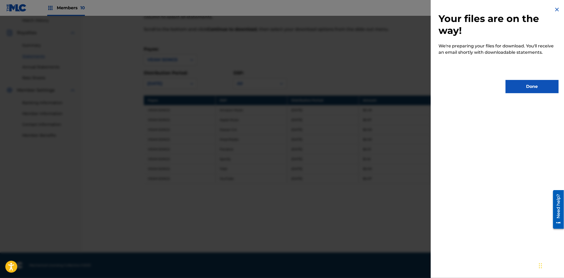
click at [527, 88] on button "Done" at bounding box center [531, 86] width 53 height 13
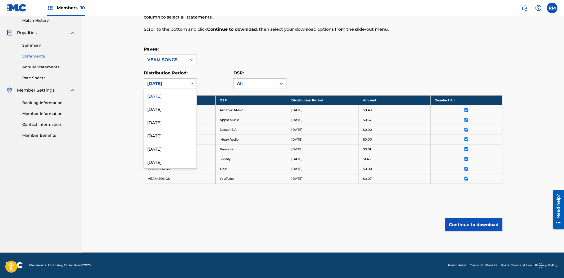
click at [178, 80] on div "[DATE]" at bounding box center [165, 84] width 43 height 10
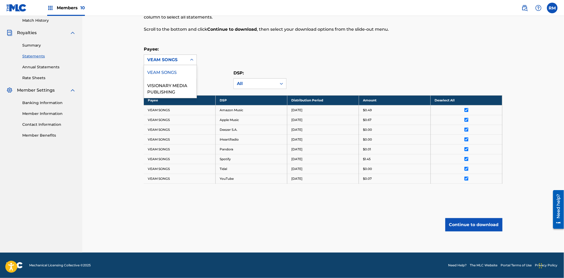
click at [178, 59] on div "VEAM SONGS" at bounding box center [165, 60] width 37 height 6
click at [169, 85] on div "VISIONARY MEDIA PUBLISHING" at bounding box center [170, 88] width 53 height 20
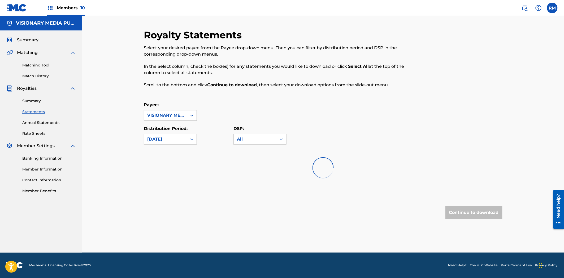
scroll to position [0, 0]
click at [246, 141] on div "All" at bounding box center [255, 139] width 37 height 6
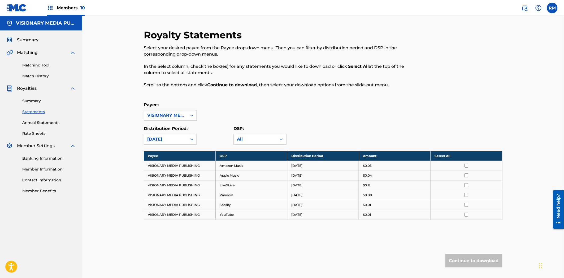
click at [399, 141] on div "Distribution Period: [DATE] DSP: All" at bounding box center [323, 135] width 359 height 19
click at [460, 159] on th "Select All" at bounding box center [466, 156] width 72 height 10
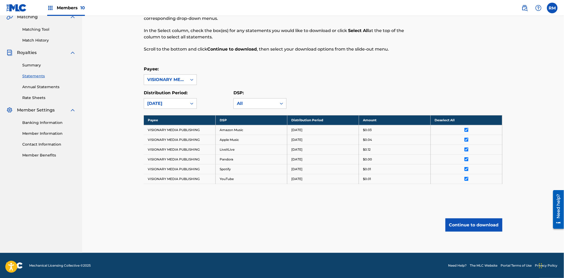
scroll to position [36, 0]
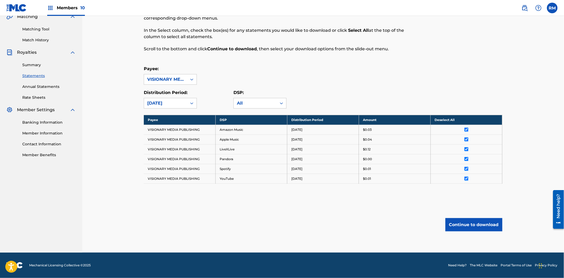
click at [470, 227] on button "Continue to download" at bounding box center [473, 225] width 57 height 13
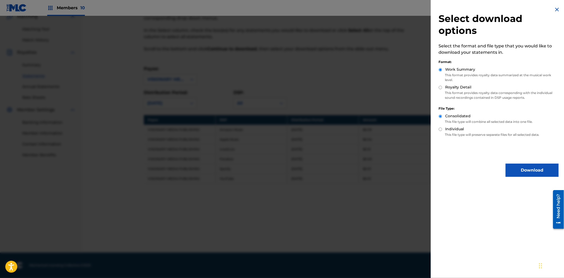
click at [449, 91] on p "This format provides royalty data corresponding with the individual sound recor…" at bounding box center [499, 96] width 120 height 10
click at [440, 89] on input "Royalty Detail" at bounding box center [440, 87] width 3 height 3
radio input "true"
click at [516, 171] on button "Download" at bounding box center [531, 170] width 53 height 13
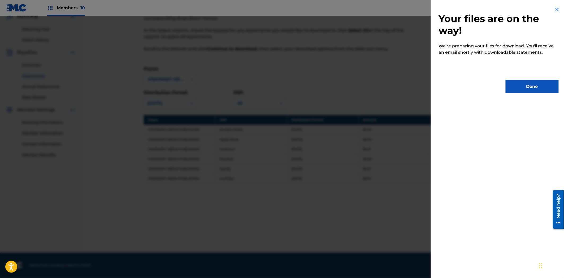
click at [531, 86] on button "Done" at bounding box center [531, 86] width 53 height 13
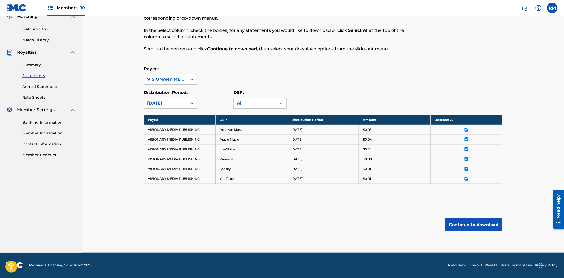
click at [52, 7] on img at bounding box center [50, 8] width 6 height 6
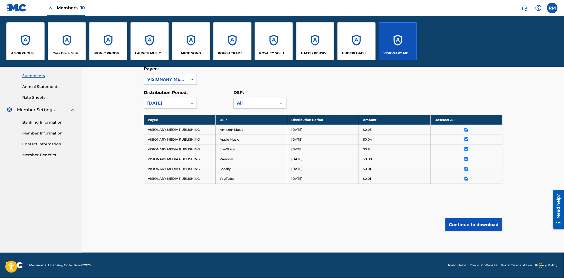
click at [34, 45] on div "AMORPHOUS MUSIC" at bounding box center [25, 41] width 38 height 38
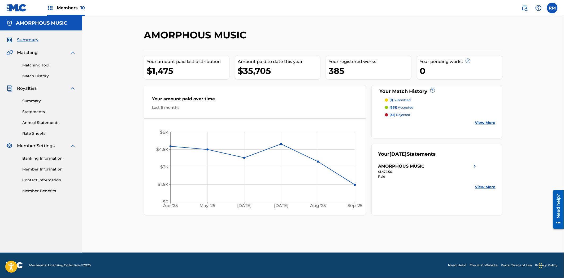
click at [35, 101] on link "Summary" at bounding box center [49, 101] width 54 height 6
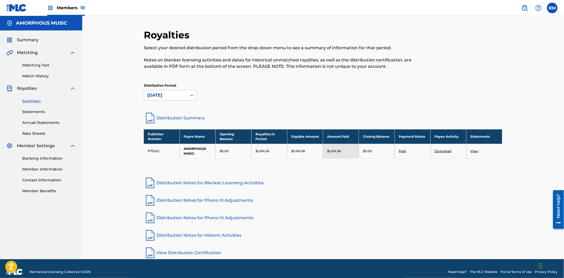
click at [152, 149] on td "P7124G" at bounding box center [162, 151] width 36 height 15
copy td "P7124G"
drag, startPoint x: 232, startPoint y: 102, endPoint x: 237, endPoint y: 104, distance: 5.4
click at [232, 102] on div "Distribution Period: [DATE]" at bounding box center [323, 94] width 359 height 22
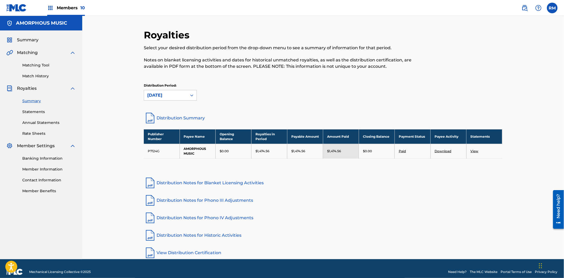
click at [34, 112] on link "Statements" at bounding box center [49, 112] width 54 height 6
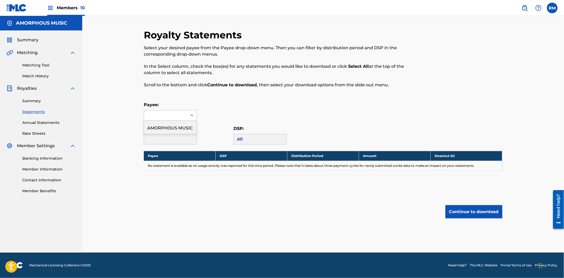
click at [173, 116] on div at bounding box center [165, 116] width 43 height 10
drag, startPoint x: 44, startPoint y: 9, endPoint x: 48, endPoint y: 8, distance: 4.0
click at [44, 9] on div "Members 10" at bounding box center [45, 8] width 78 height 16
click at [49, 8] on img at bounding box center [50, 8] width 6 height 6
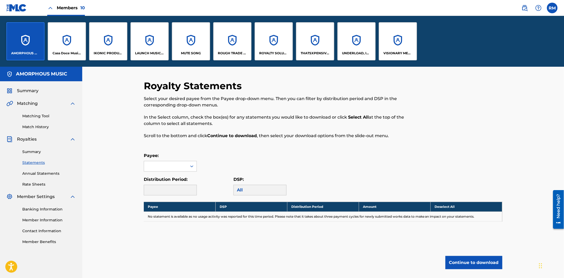
click at [394, 48] on div "VISIONARY MEDIA PUBLISHING" at bounding box center [398, 41] width 38 height 38
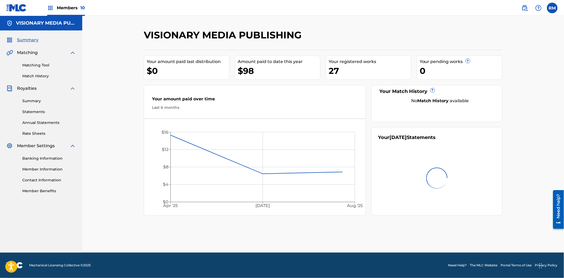
click at [36, 110] on link "Statements" at bounding box center [49, 112] width 54 height 6
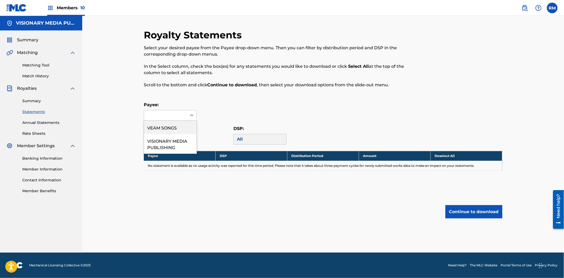
click at [186, 115] on div at bounding box center [165, 116] width 43 height 10
click at [175, 141] on div "VISIONARY MEDIA PUBLISHING" at bounding box center [170, 144] width 53 height 20
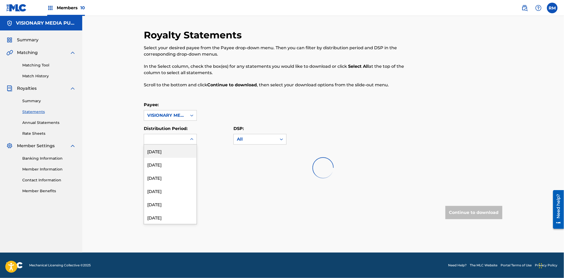
click at [181, 139] on div at bounding box center [165, 139] width 43 height 10
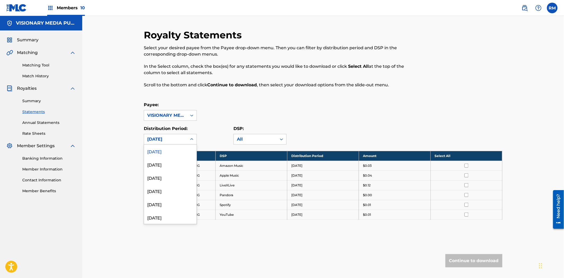
click at [175, 154] on div "[DATE]" at bounding box center [170, 151] width 53 height 13
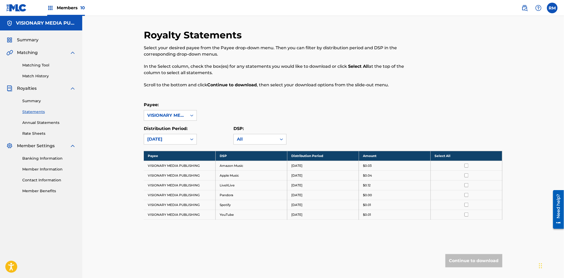
click at [461, 155] on th "Select All" at bounding box center [466, 156] width 72 height 10
click at [478, 259] on button "Continue to download" at bounding box center [473, 261] width 57 height 13
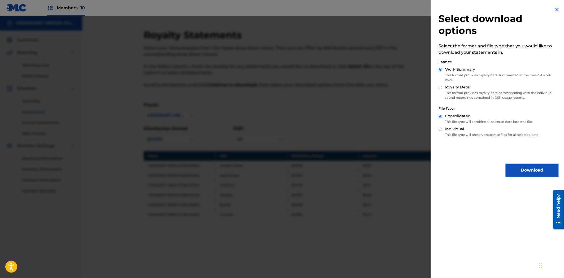
click at [451, 90] on div "Royalty Detail" at bounding box center [499, 88] width 120 height 6
drag, startPoint x: 439, startPoint y: 86, endPoint x: 442, endPoint y: 88, distance: 3.6
click at [440, 86] on input "Royalty Detail" at bounding box center [440, 87] width 3 height 3
radio input "true"
click at [527, 169] on button "Download" at bounding box center [531, 170] width 53 height 13
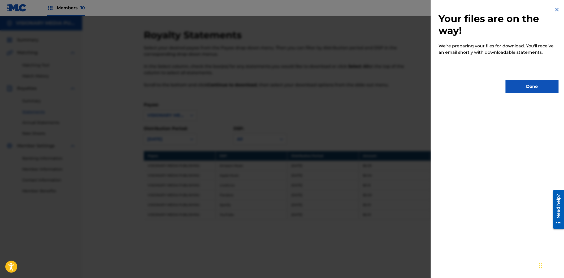
click at [527, 90] on button "Done" at bounding box center [531, 86] width 53 height 13
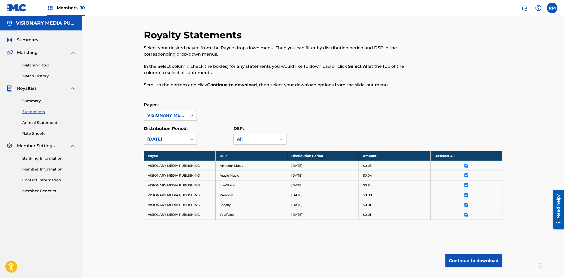
click at [106, 82] on div "Royalty Statements Select your desired payee from the Payee drop-down menu. The…" at bounding box center [323, 152] width 482 height 273
drag, startPoint x: 129, startPoint y: 261, endPoint x: 148, endPoint y: 150, distance: 112.6
click at [129, 261] on div "Royalty Statements Select your desired payee from the Payee drop-down menu. The…" at bounding box center [323, 152] width 482 height 273
click at [381, 247] on div "Royalty Statements Select your desired payee from the Payee drop-down menu. The…" at bounding box center [323, 159] width 359 height 260
